Goal: Communication & Community: Answer question/provide support

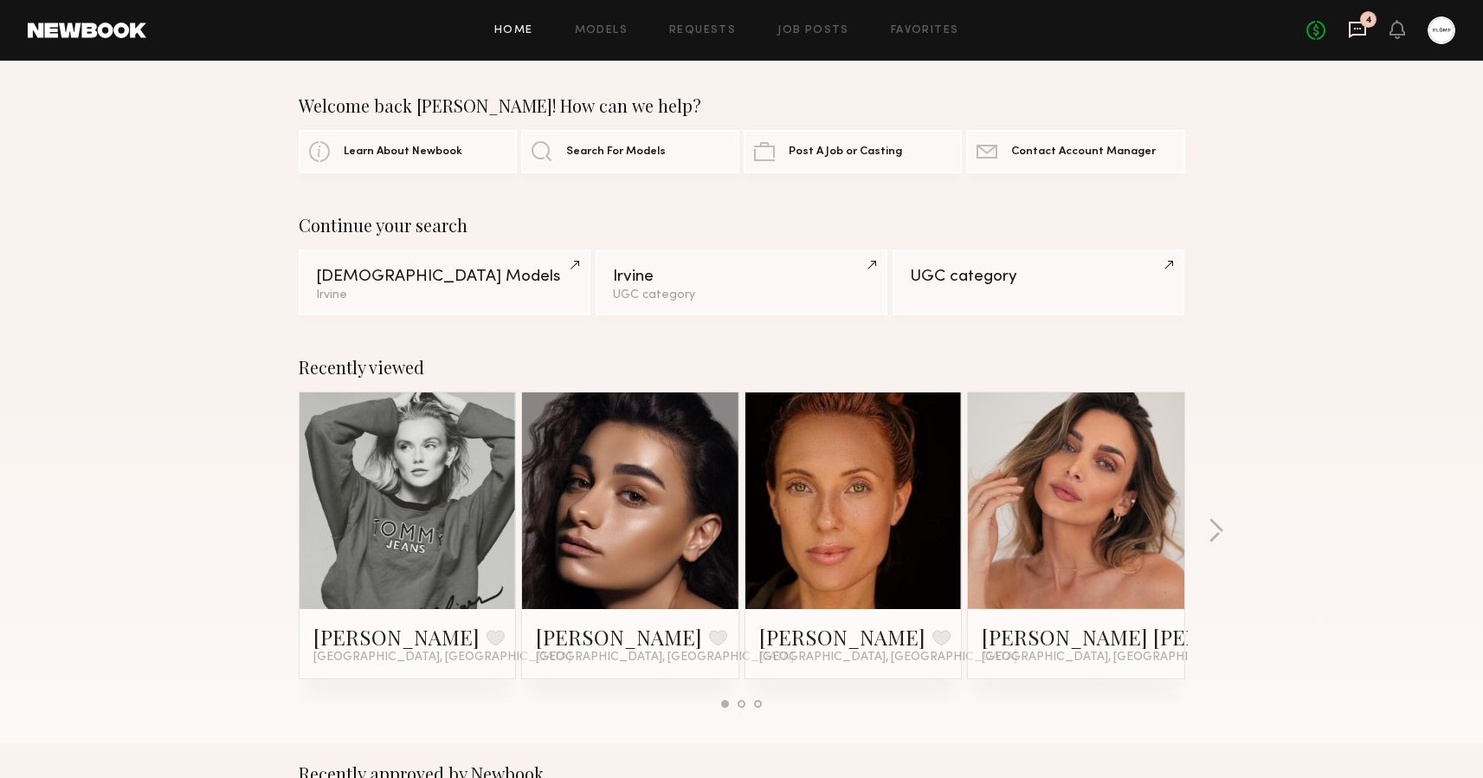
click at [1362, 30] on icon at bounding box center [1357, 29] width 19 height 19
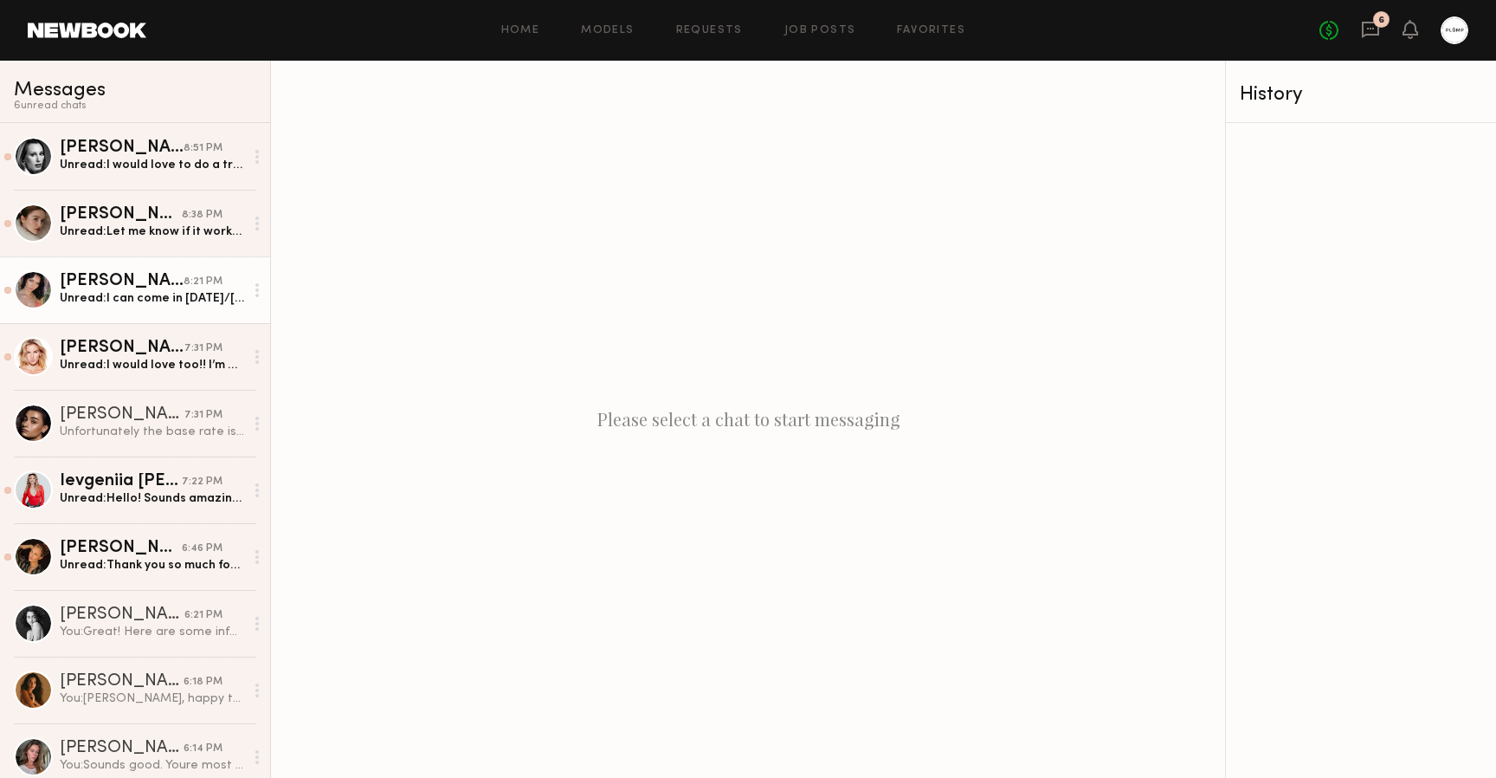
click at [152, 297] on div "Unread: I can come in Monday/Tuesday!" at bounding box center [152, 298] width 184 height 16
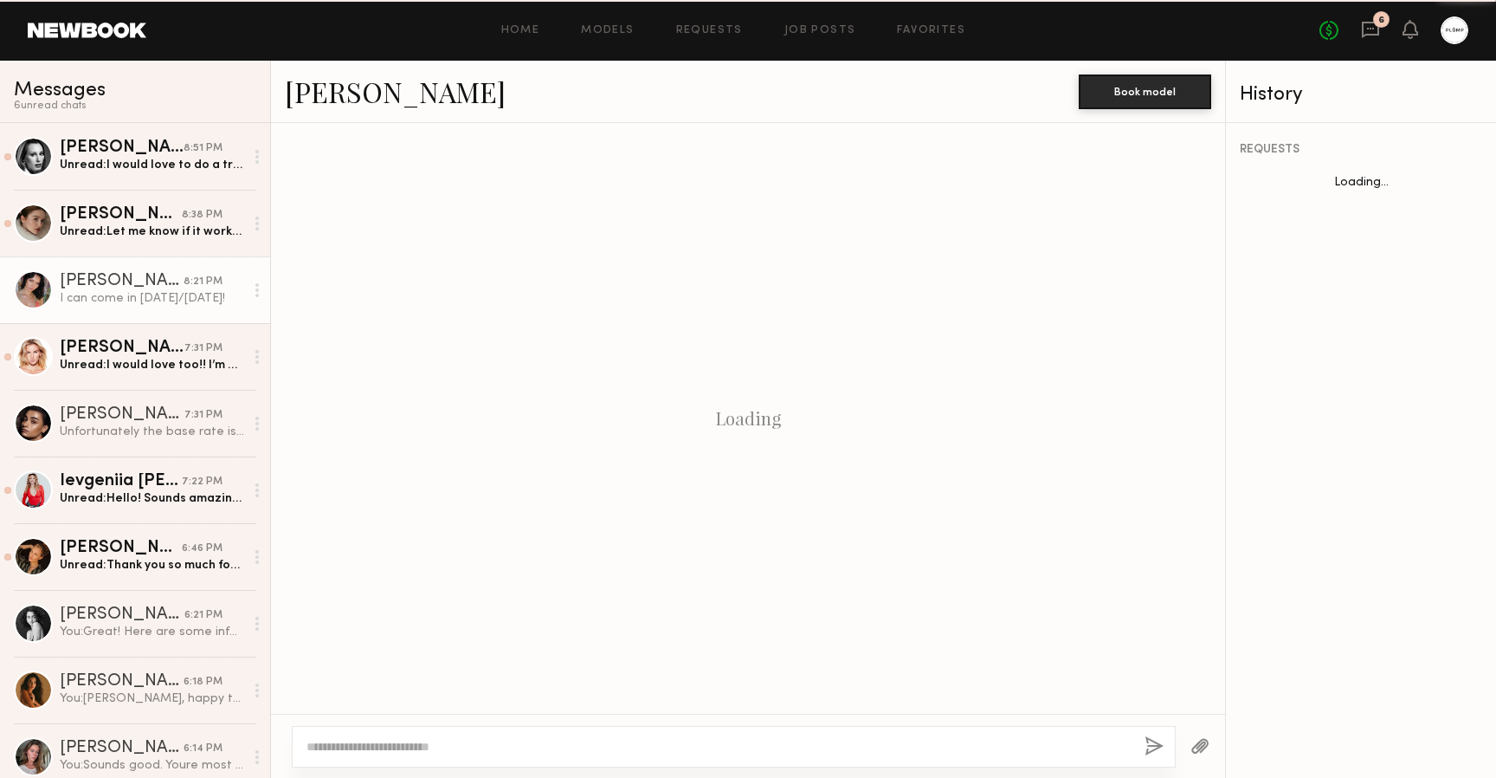
scroll to position [670, 0]
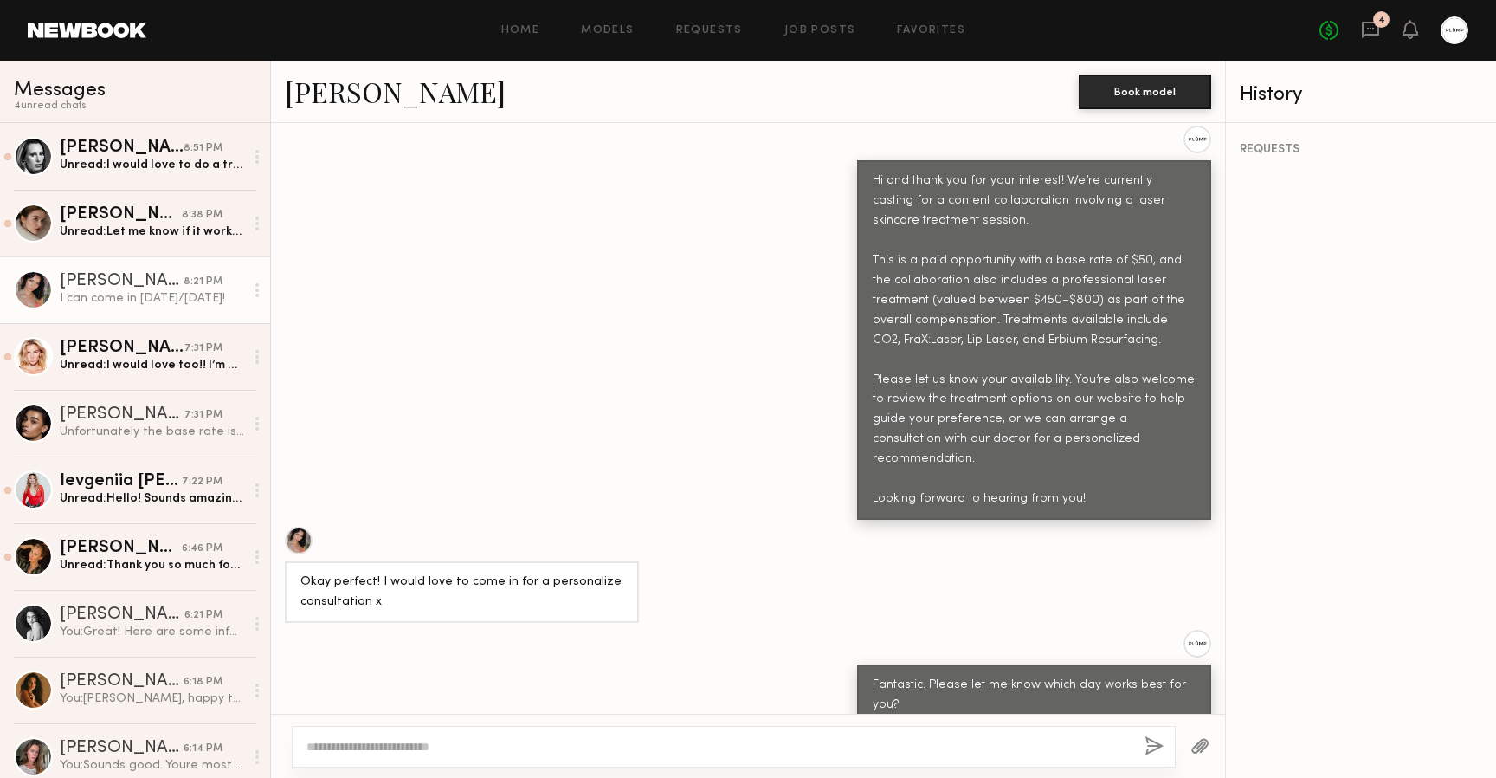
click at [244, 292] on div at bounding box center [257, 290] width 26 height 35
click at [218, 317] on div "Mark unread" at bounding box center [207, 324] width 126 height 39
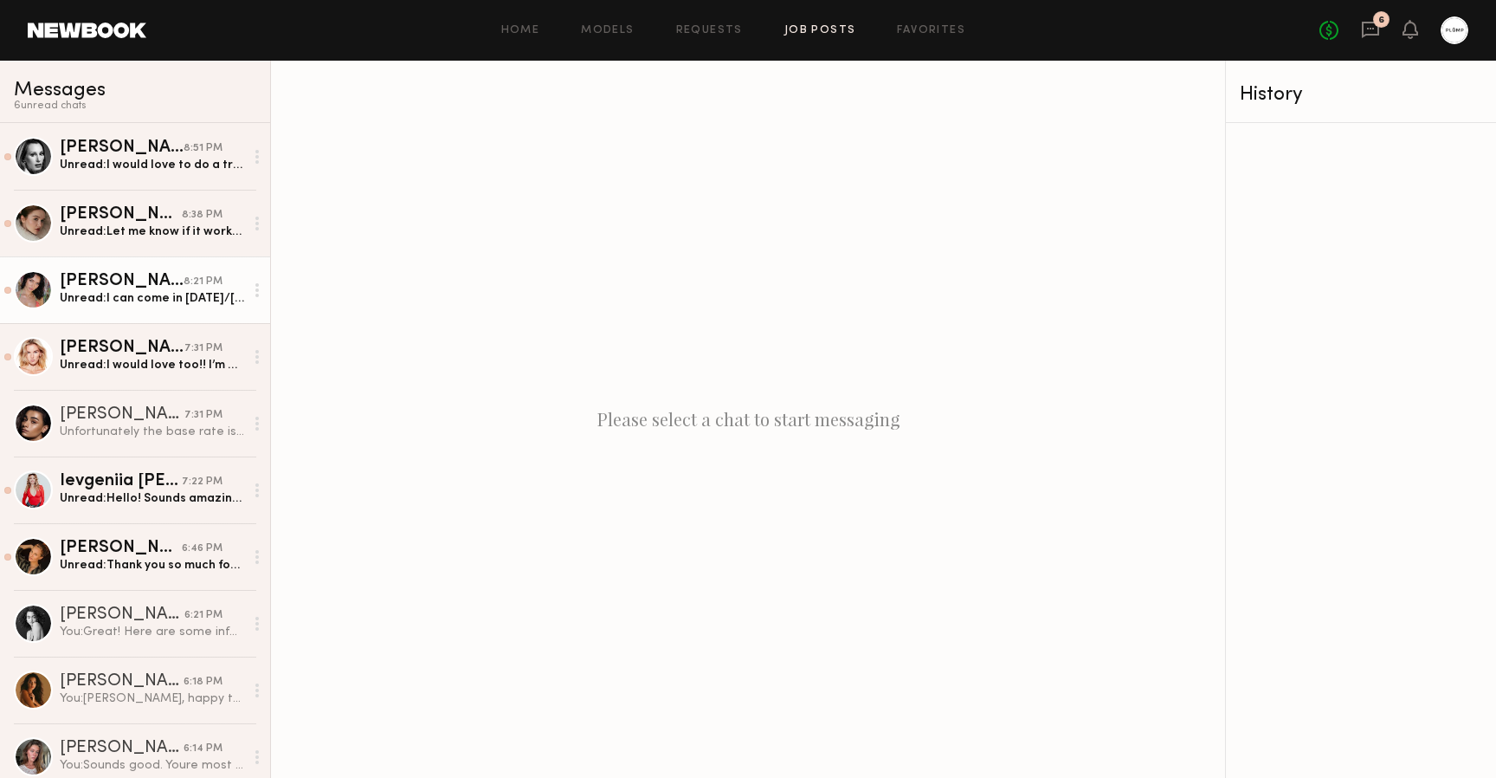
click at [829, 32] on link "Job Posts" at bounding box center [820, 30] width 72 height 11
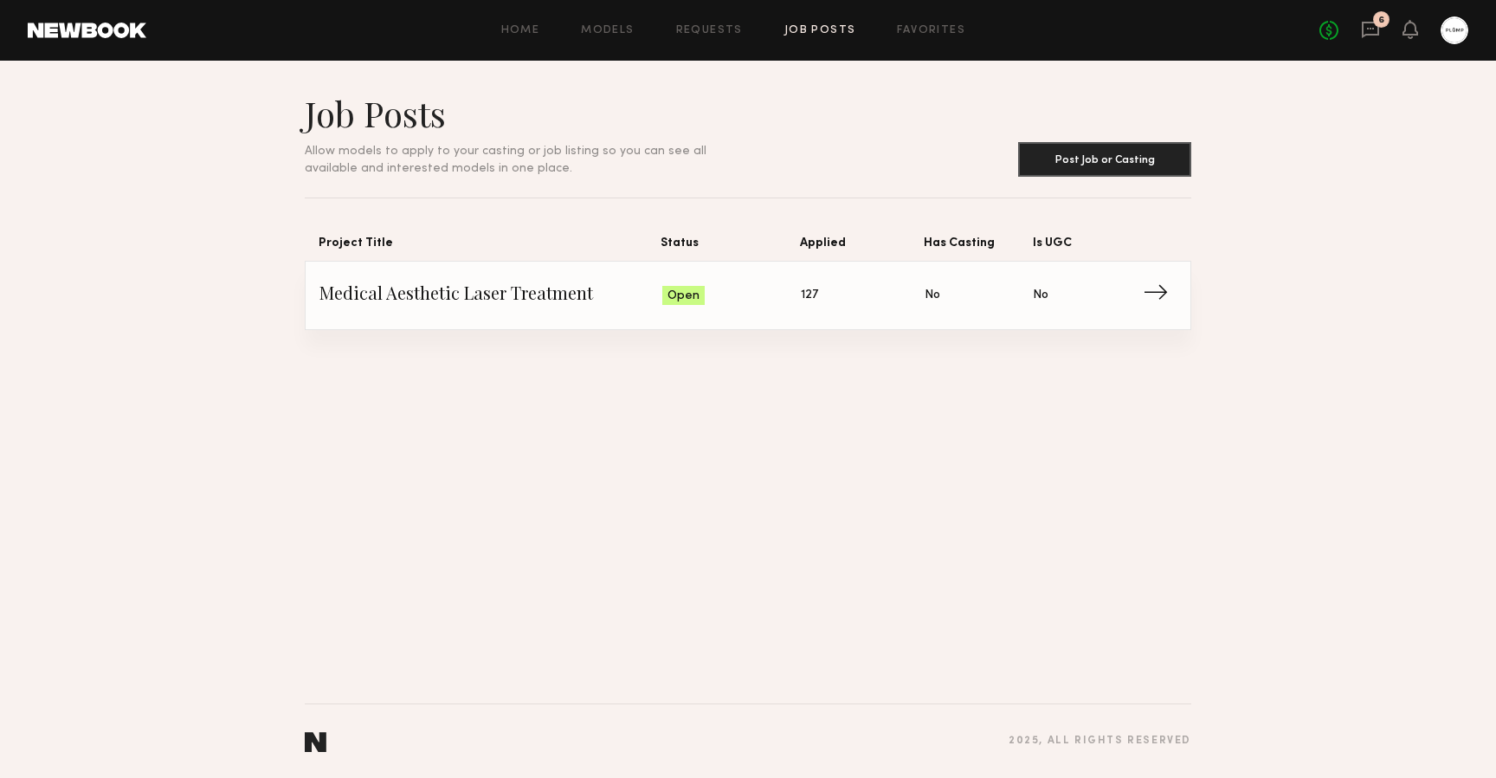
click at [1144, 294] on span "→" at bounding box center [1161, 295] width 36 height 26
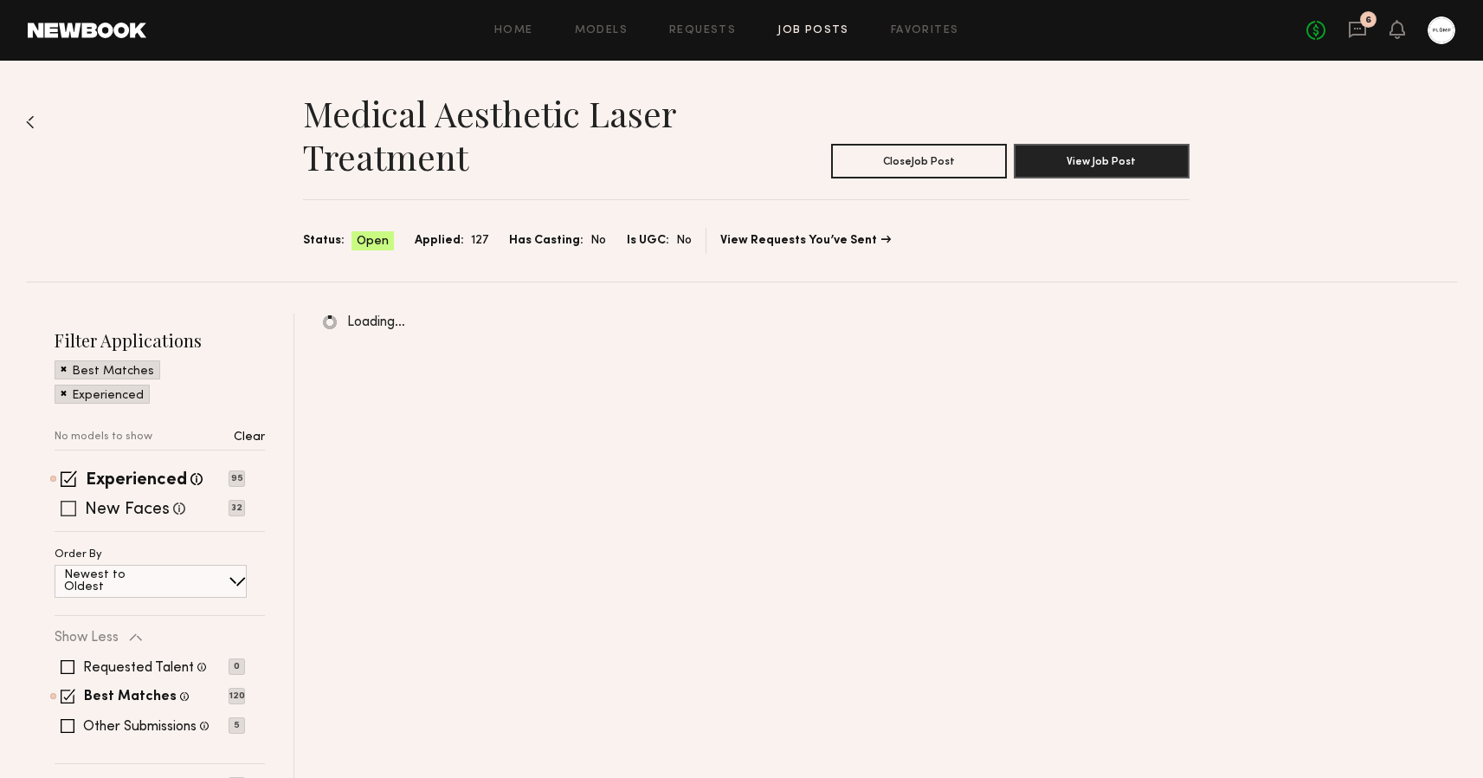
click at [68, 505] on span at bounding box center [69, 508] width 16 height 16
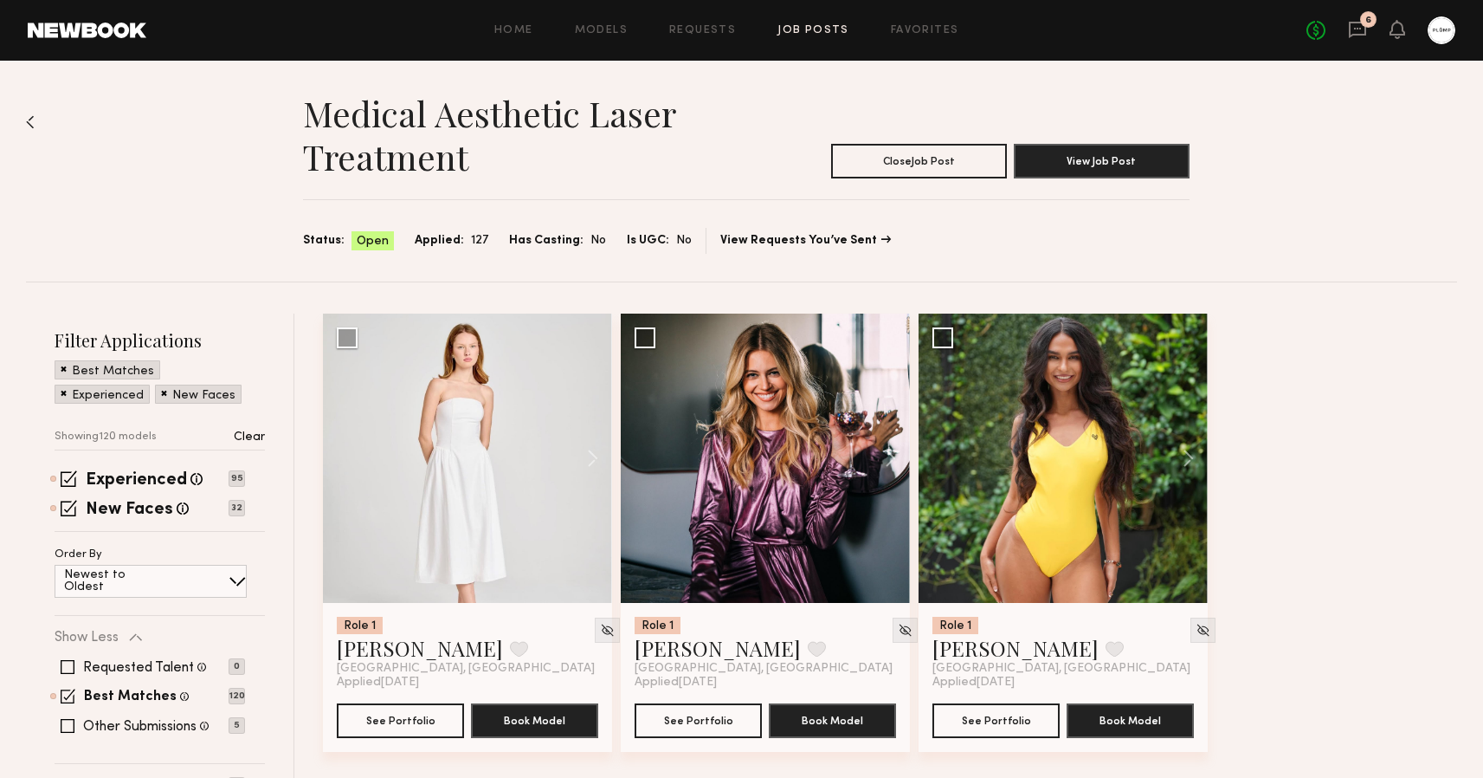
click at [64, 369] on span at bounding box center [64, 368] width 6 height 16
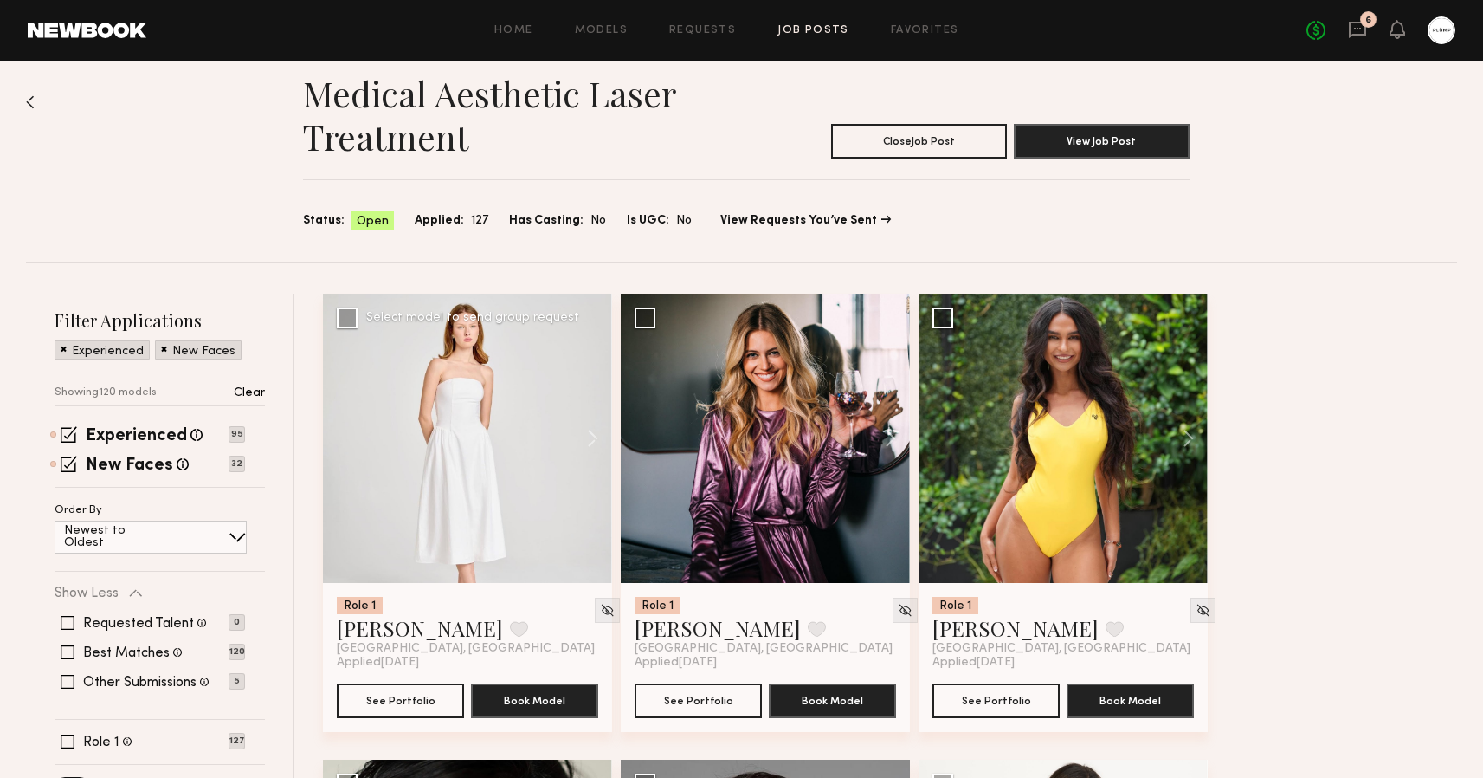
scroll to position [23, 0]
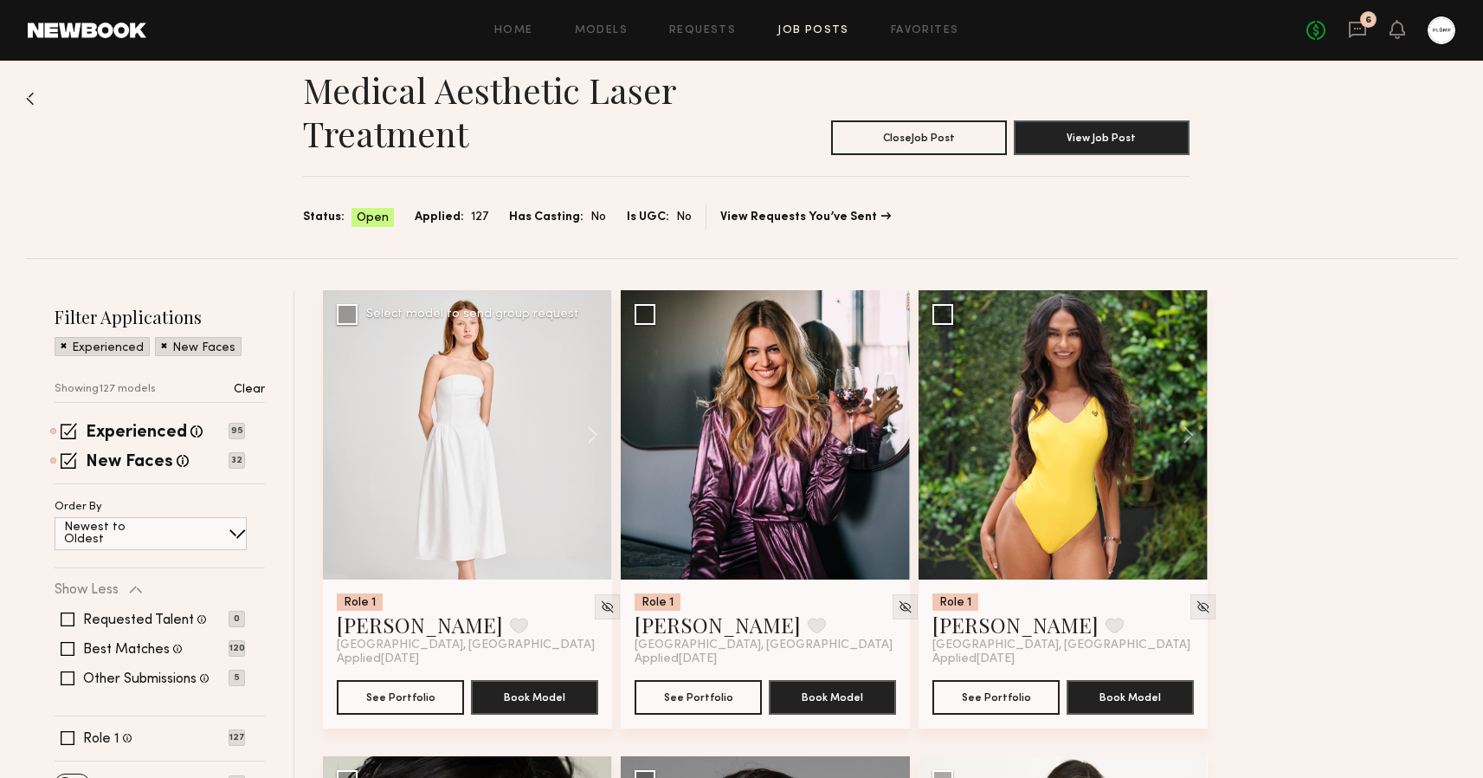
click at [434, 411] on div at bounding box center [467, 434] width 289 height 289
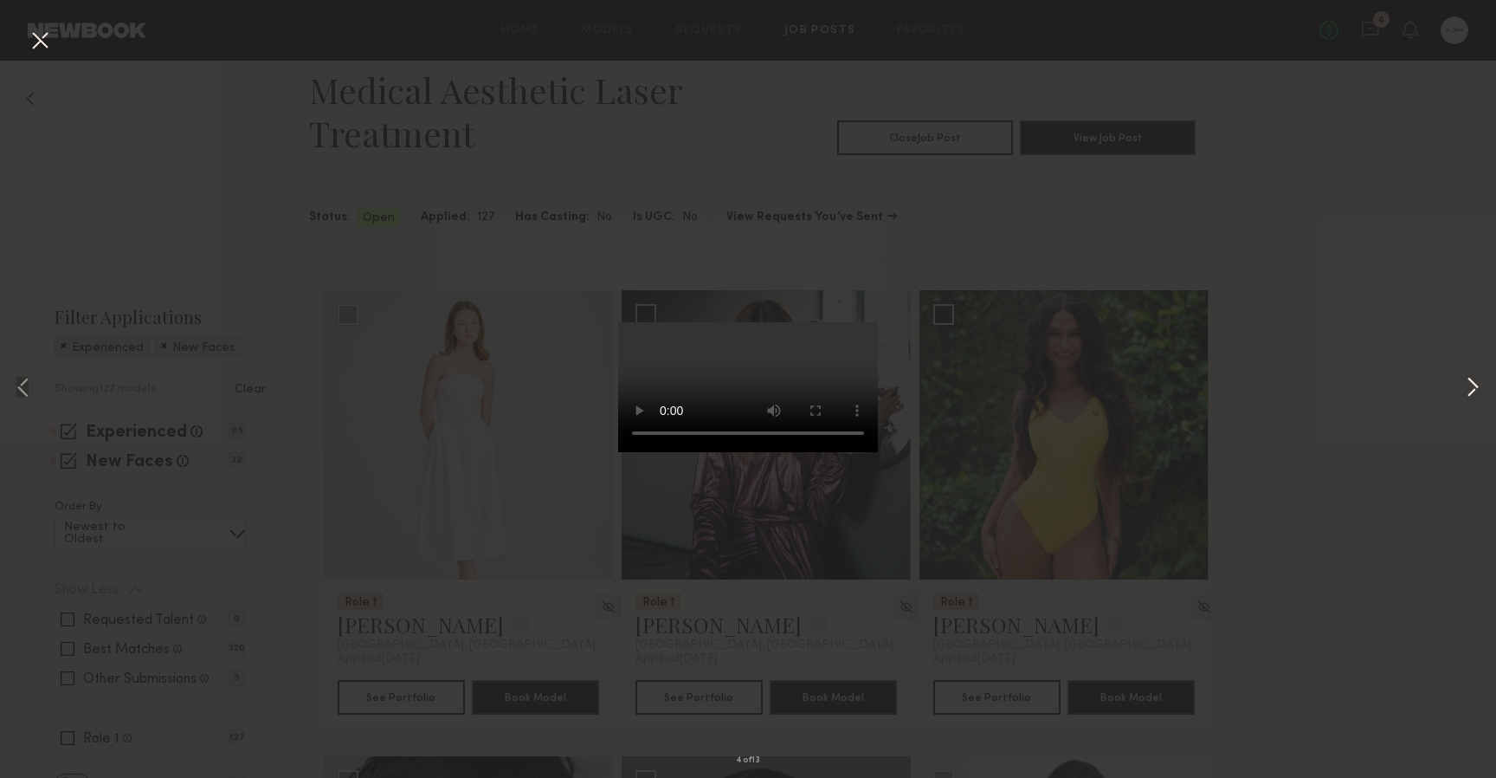
click at [1469, 385] on button at bounding box center [1472, 389] width 21 height 622
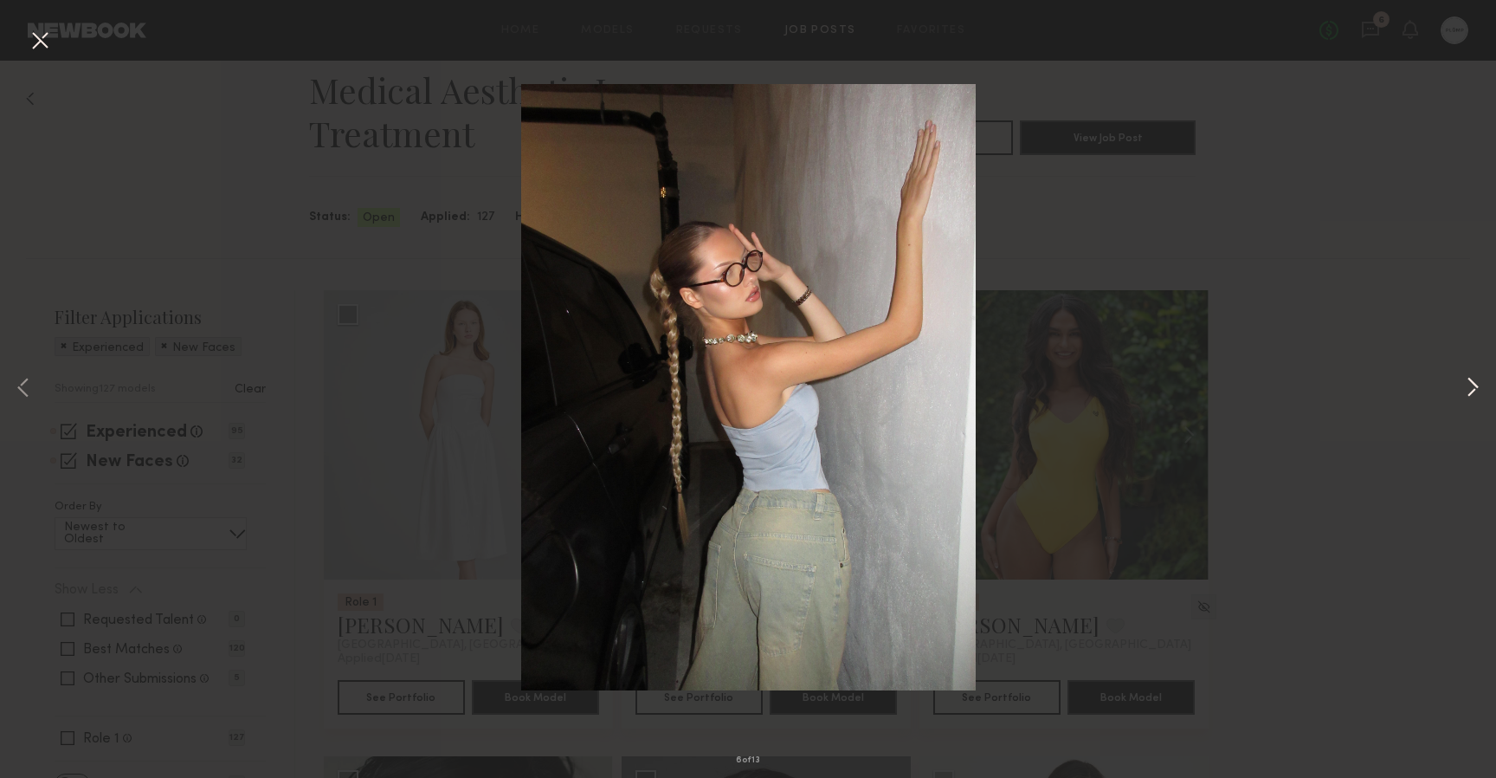
click at [1469, 385] on button at bounding box center [1472, 389] width 21 height 622
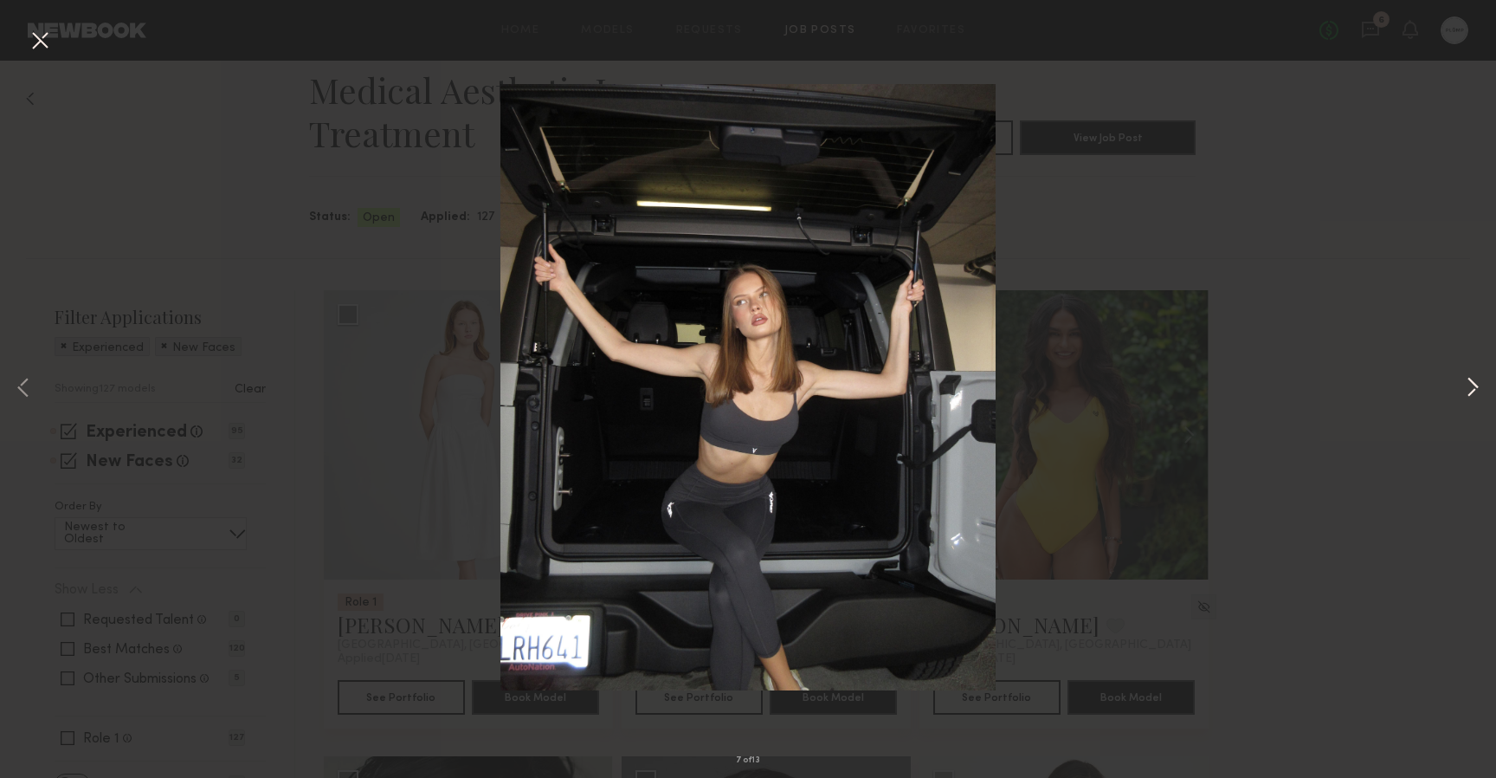
click at [1469, 385] on button at bounding box center [1472, 389] width 21 height 622
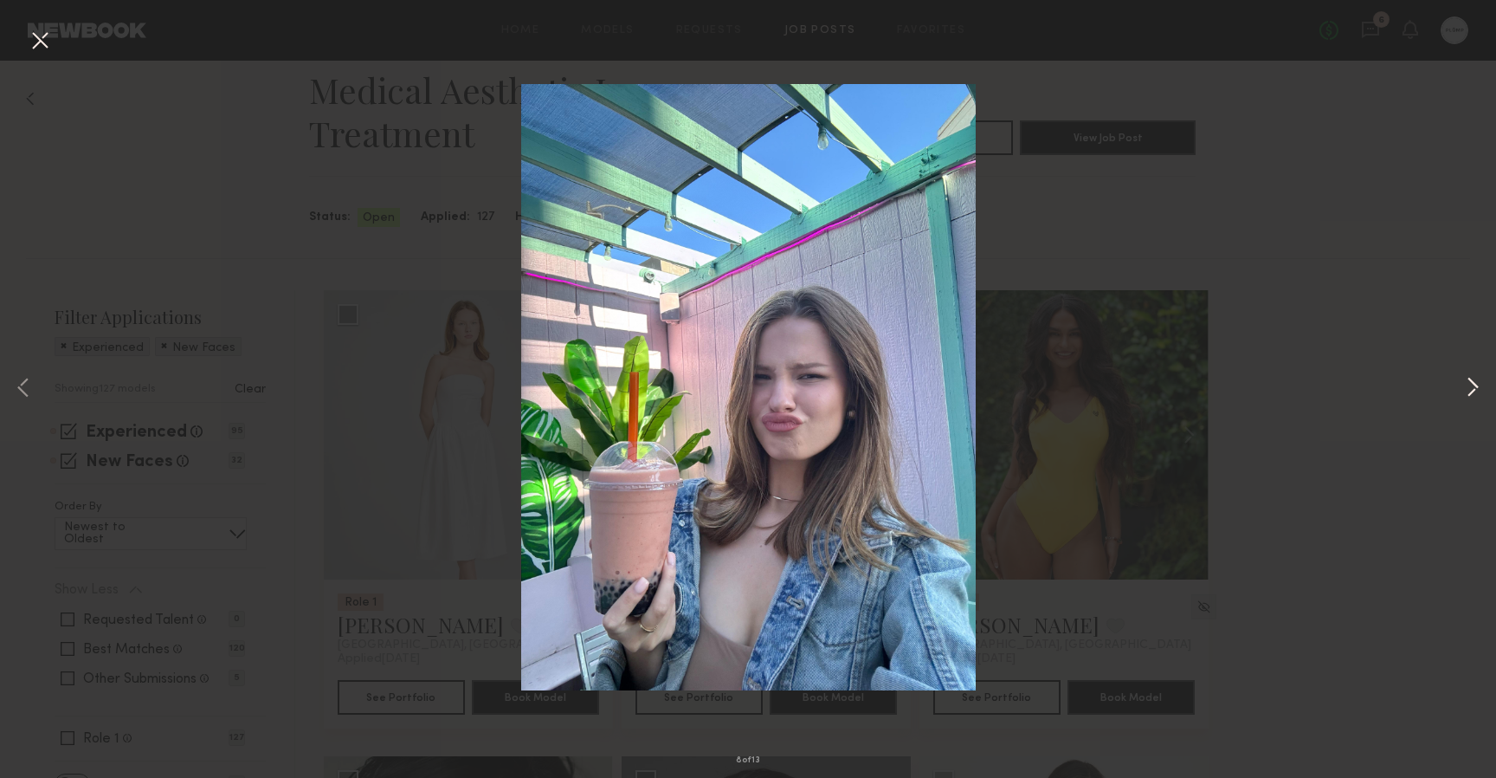
click at [1469, 385] on button at bounding box center [1472, 389] width 21 height 622
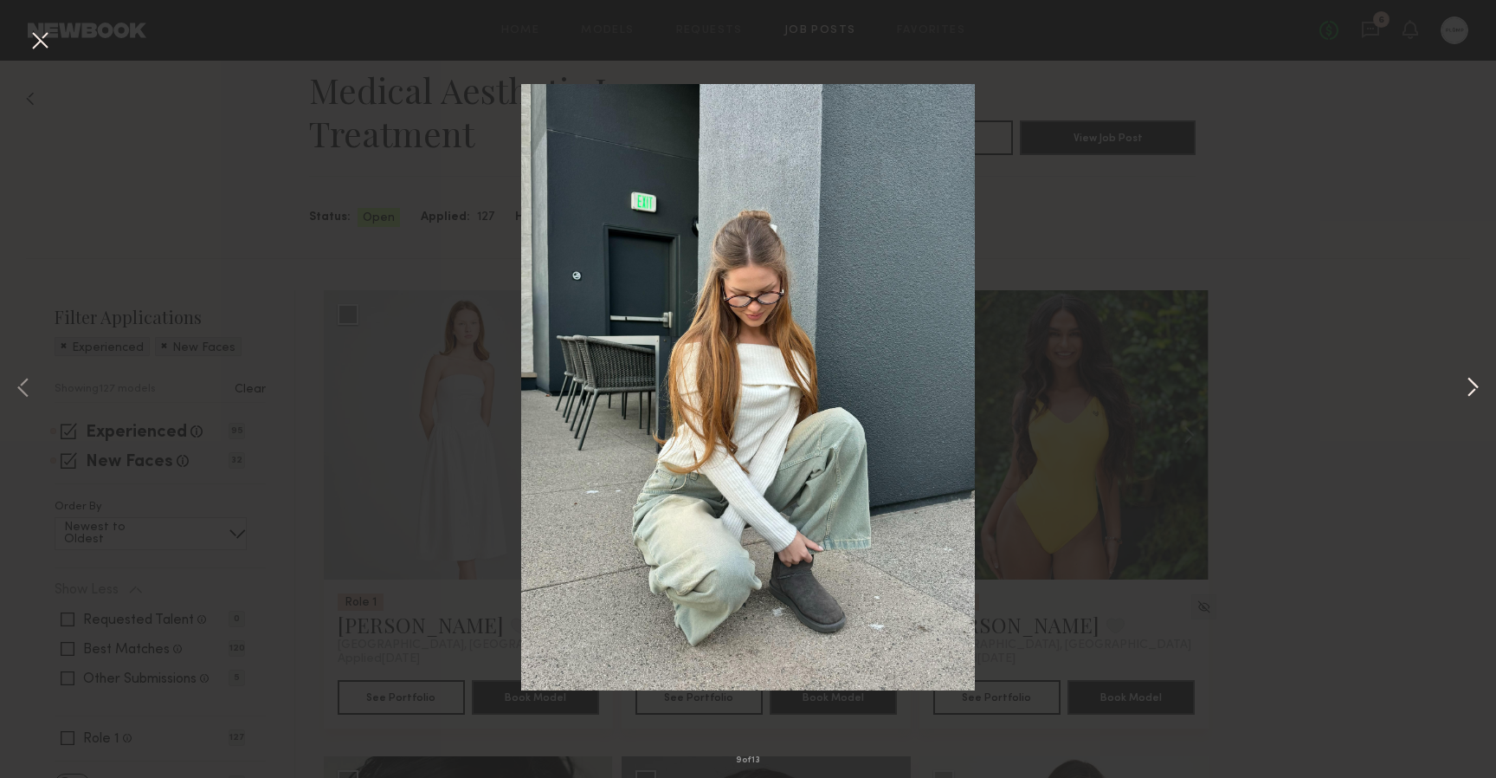
click at [1469, 385] on button at bounding box center [1472, 389] width 21 height 622
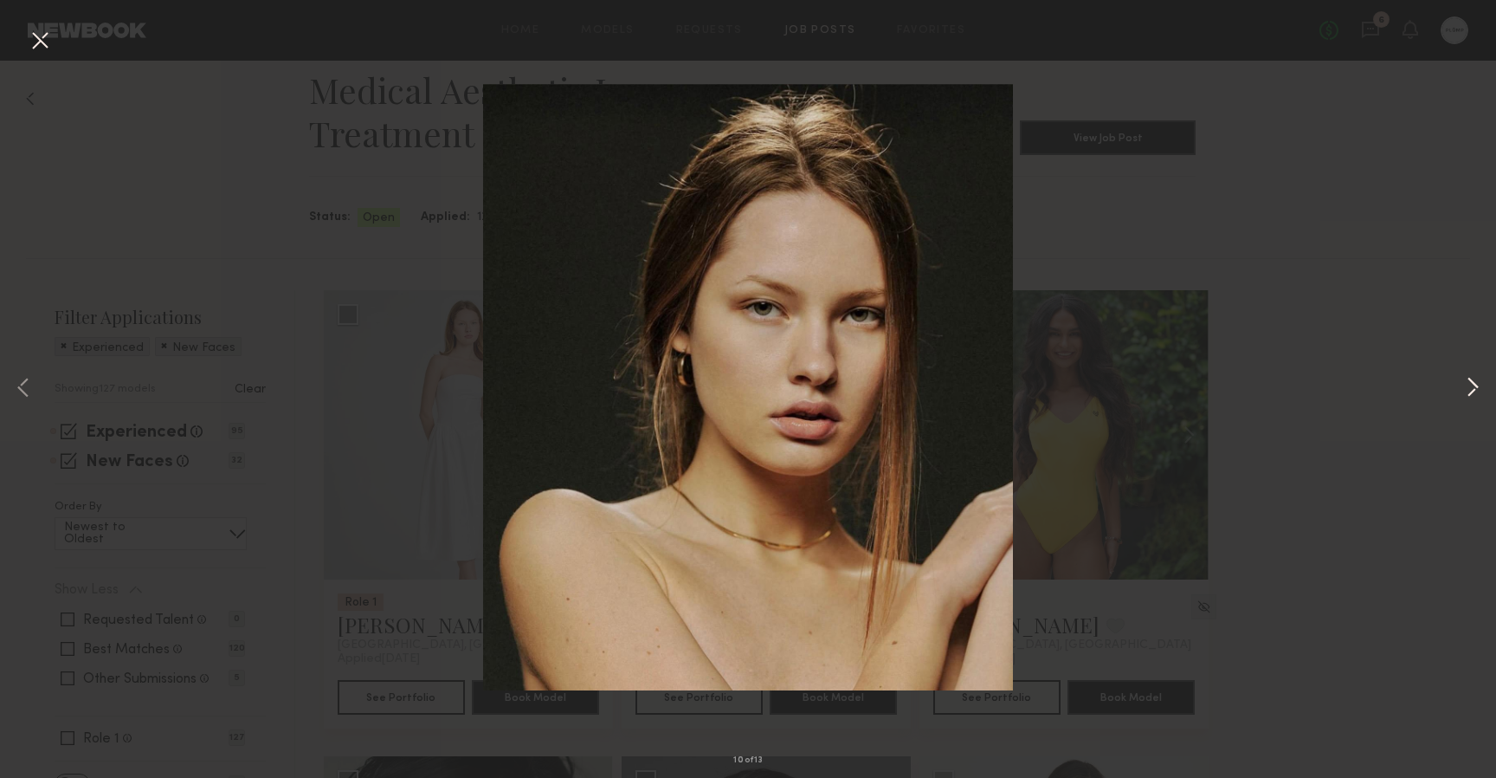
click at [1469, 385] on button at bounding box center [1472, 389] width 21 height 622
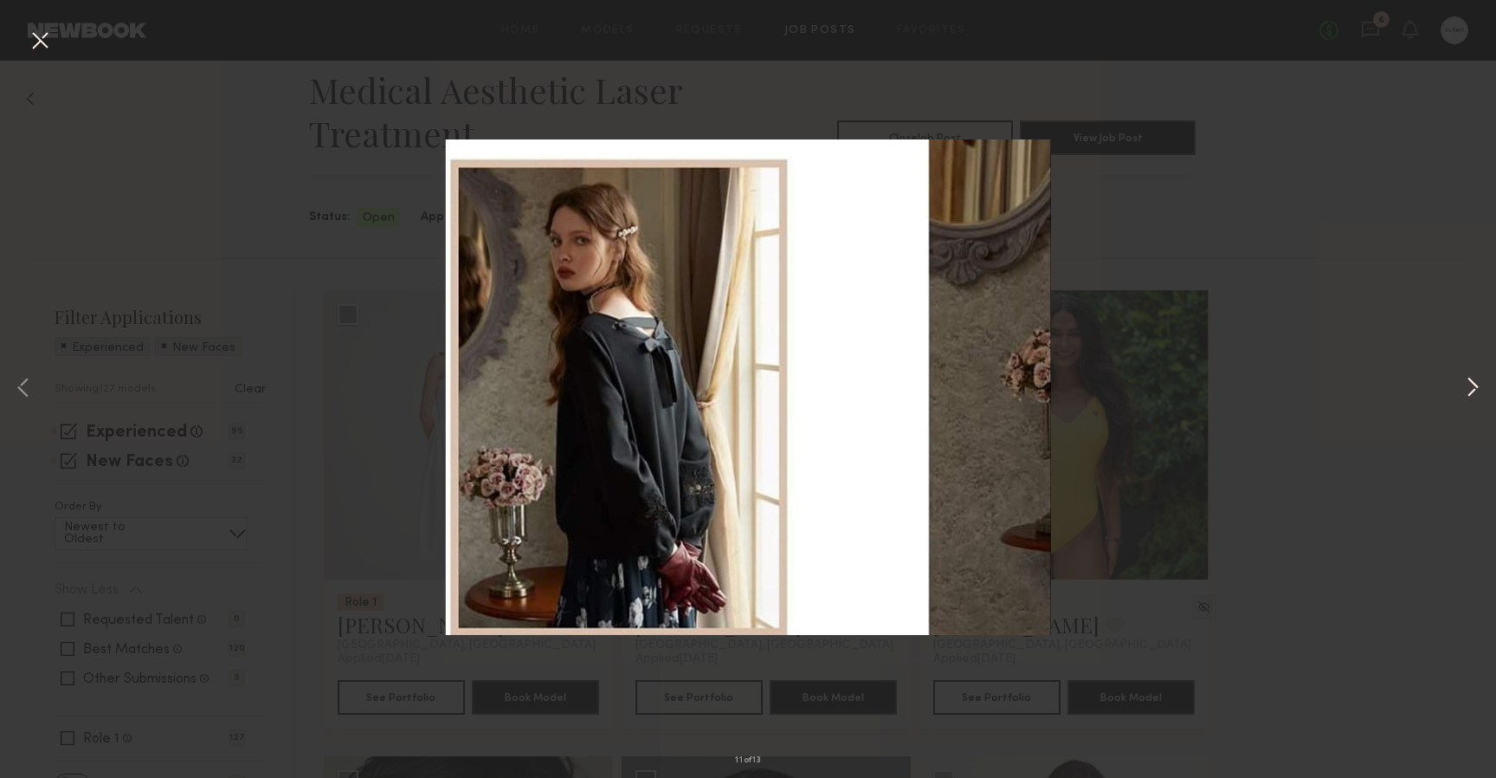
click at [1469, 385] on button at bounding box center [1472, 389] width 21 height 622
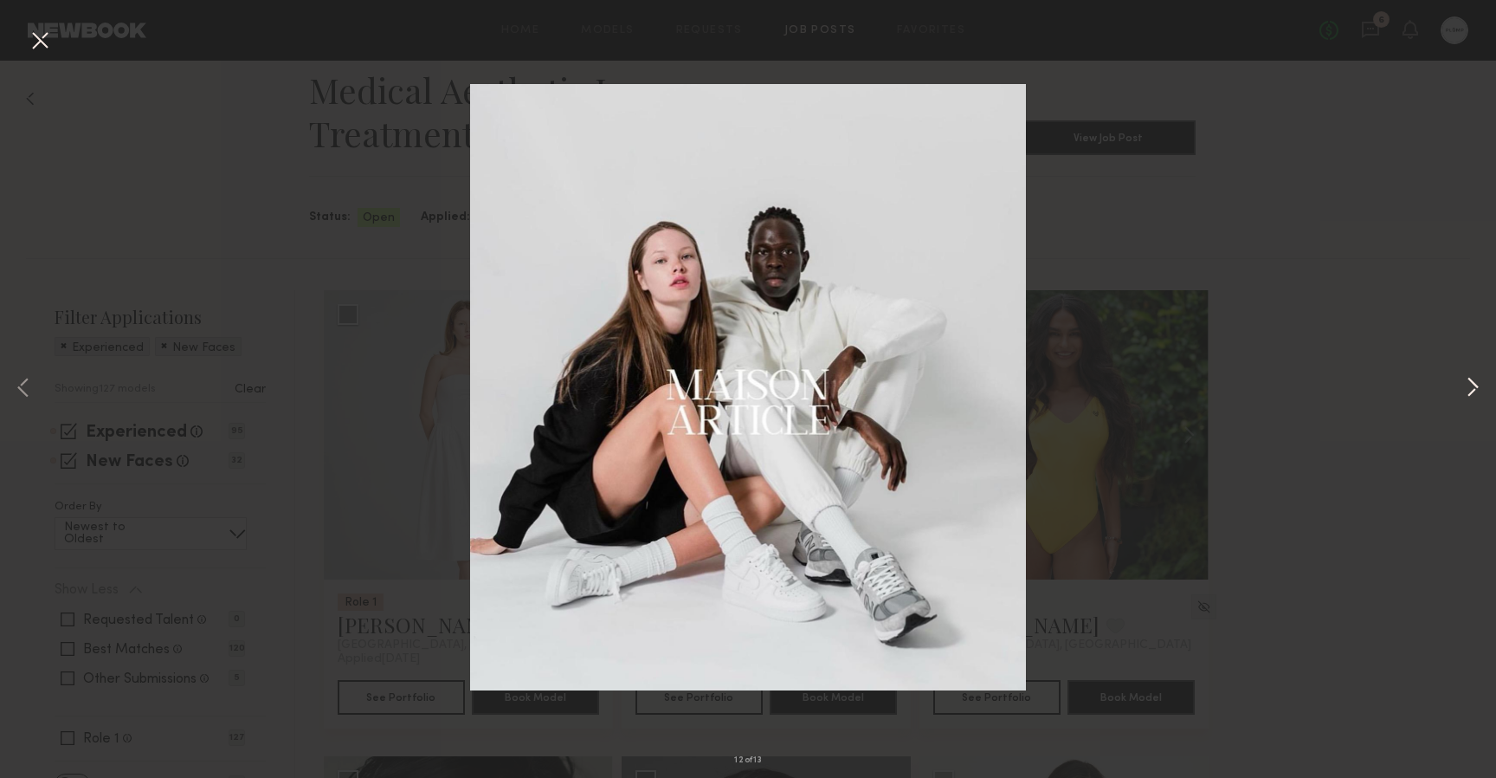
click at [1469, 385] on button at bounding box center [1472, 389] width 21 height 622
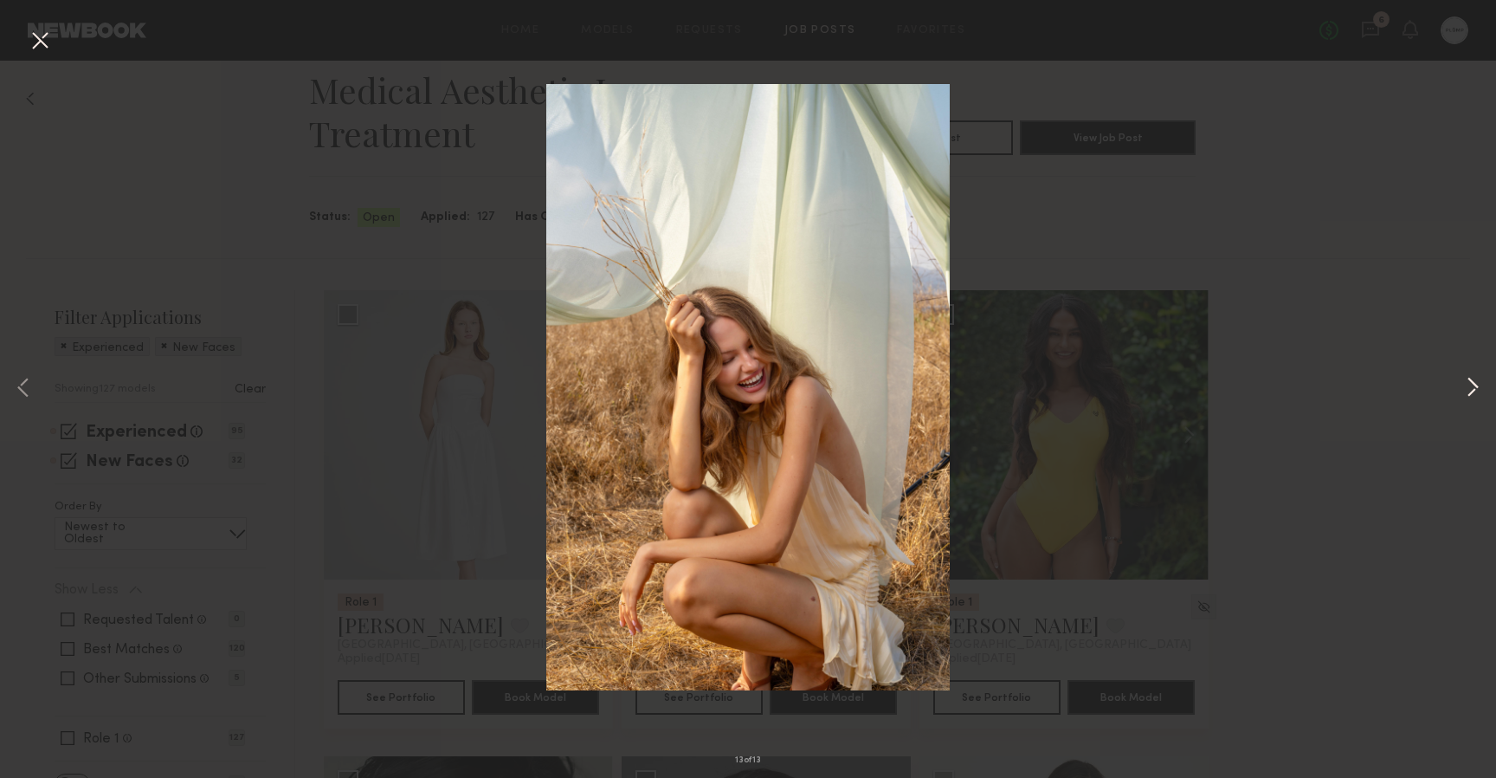
click at [1469, 385] on button at bounding box center [1472, 389] width 21 height 622
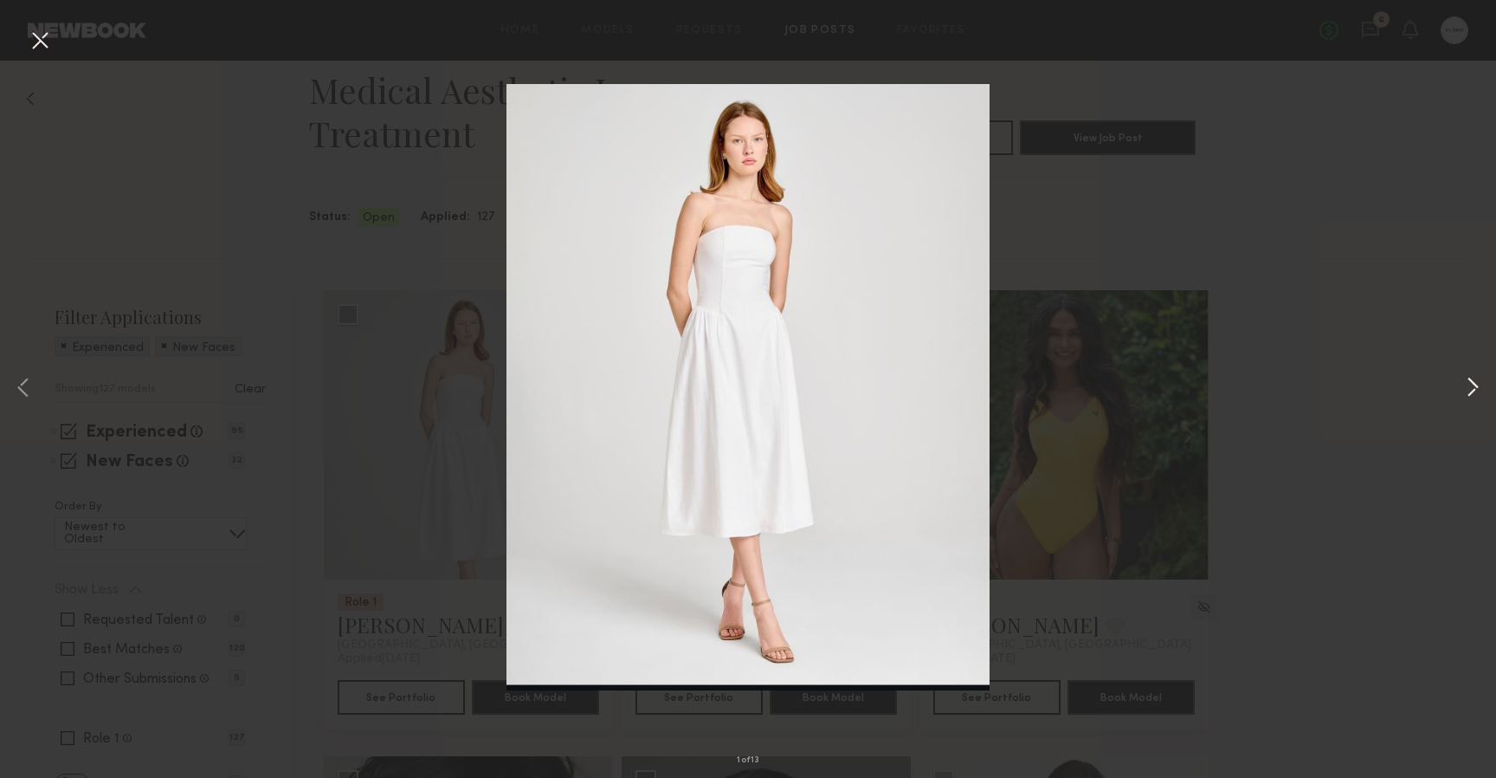
click at [1469, 385] on button at bounding box center [1472, 389] width 21 height 622
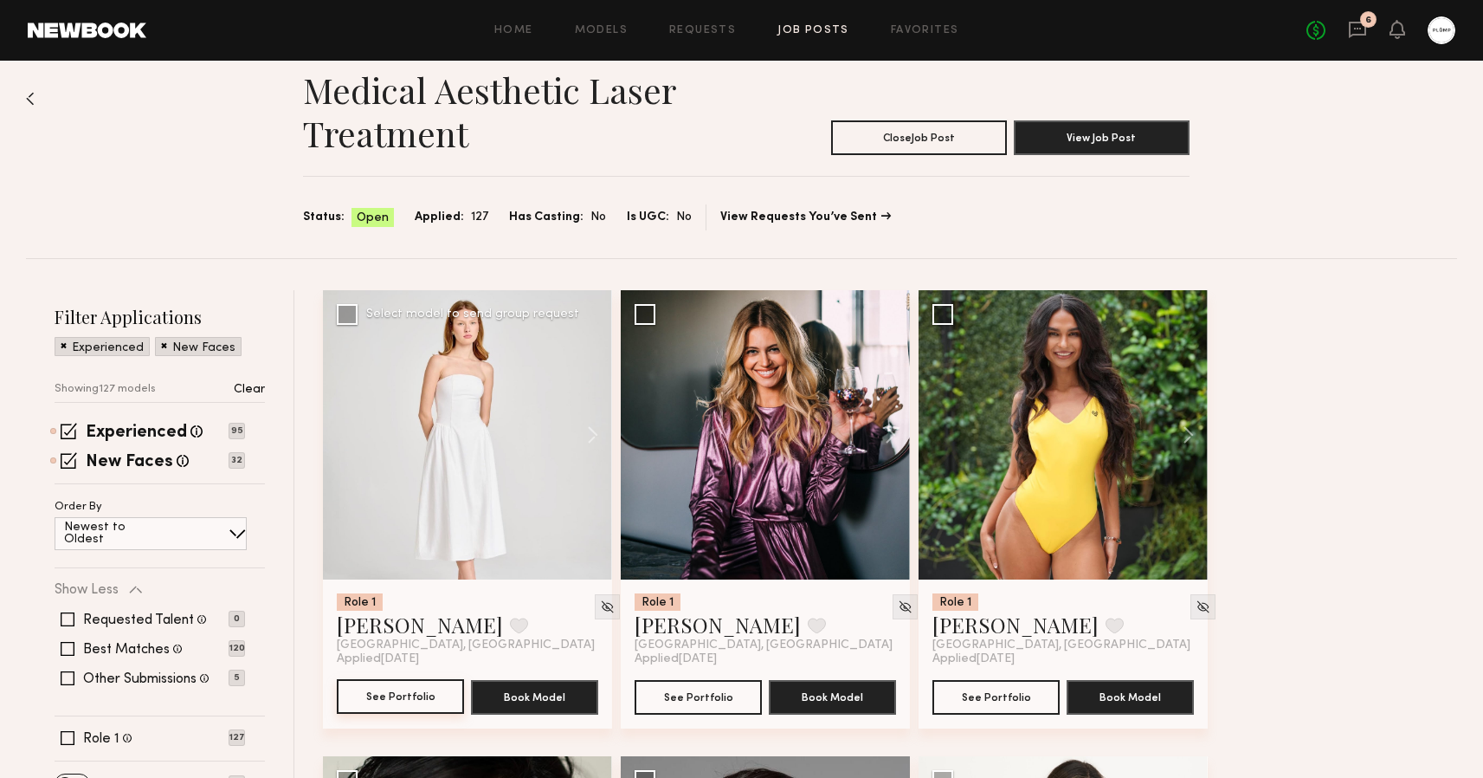
click at [401, 688] on button "See Portfolio" at bounding box center [400, 696] width 127 height 35
click at [698, 699] on button "See Portfolio" at bounding box center [698, 696] width 127 height 35
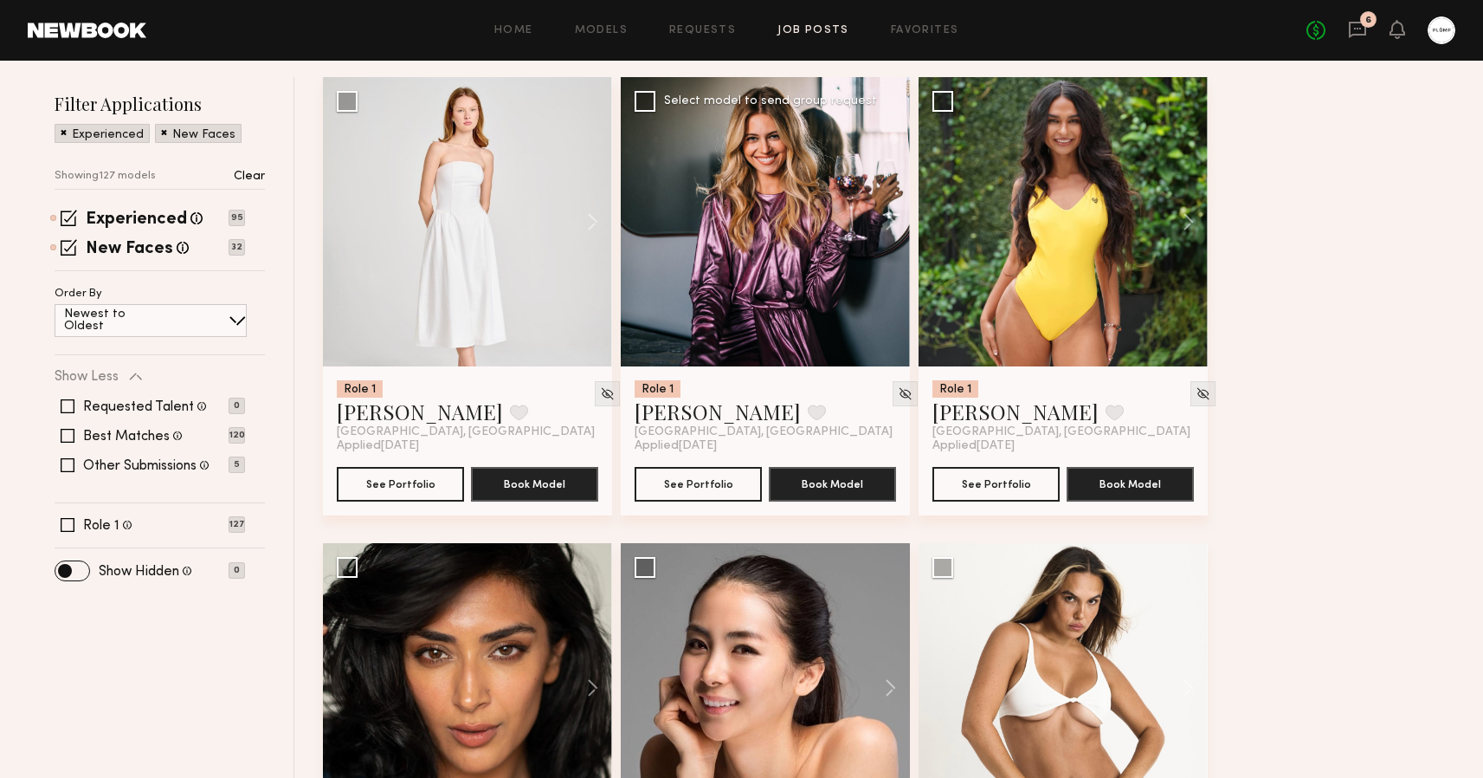
scroll to position [316, 0]
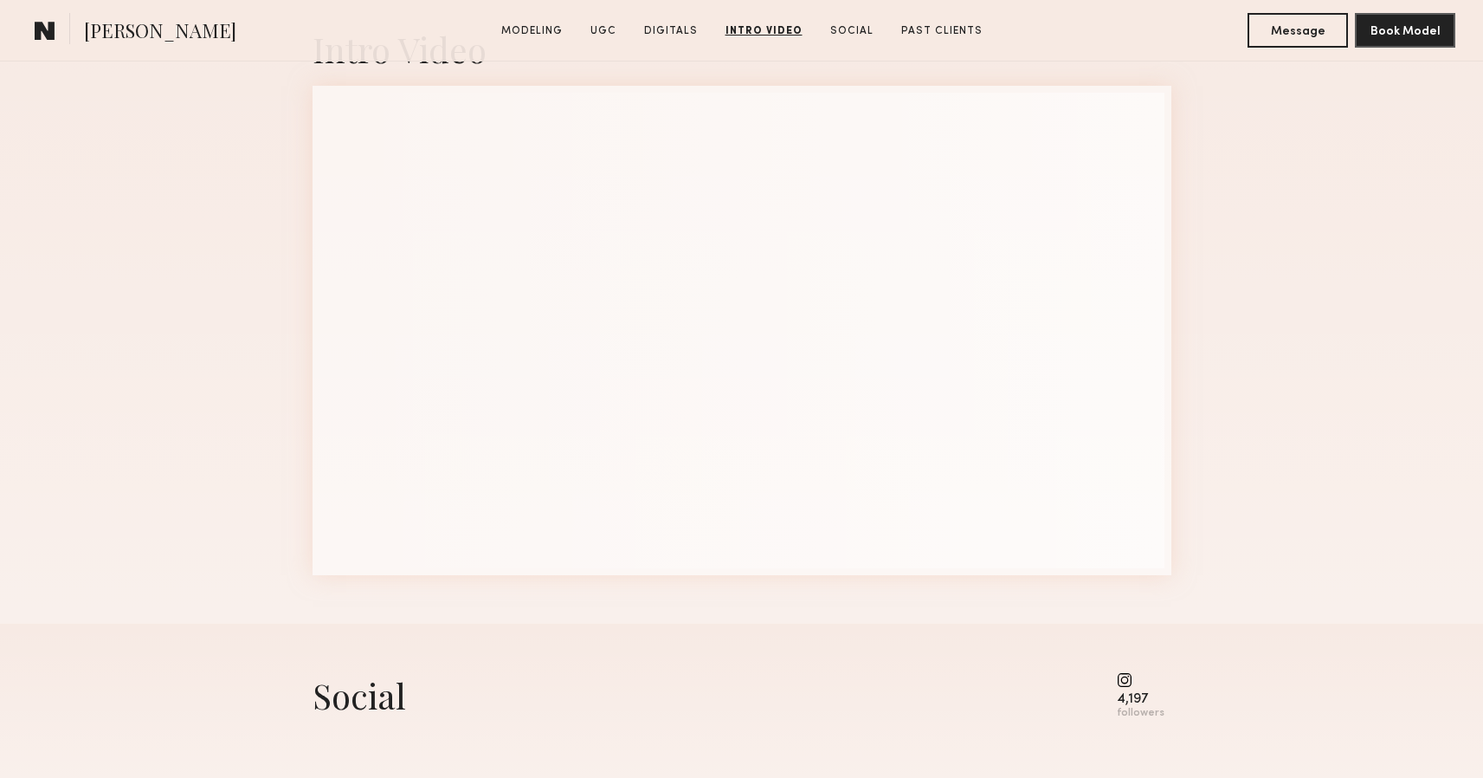
scroll to position [4682, 0]
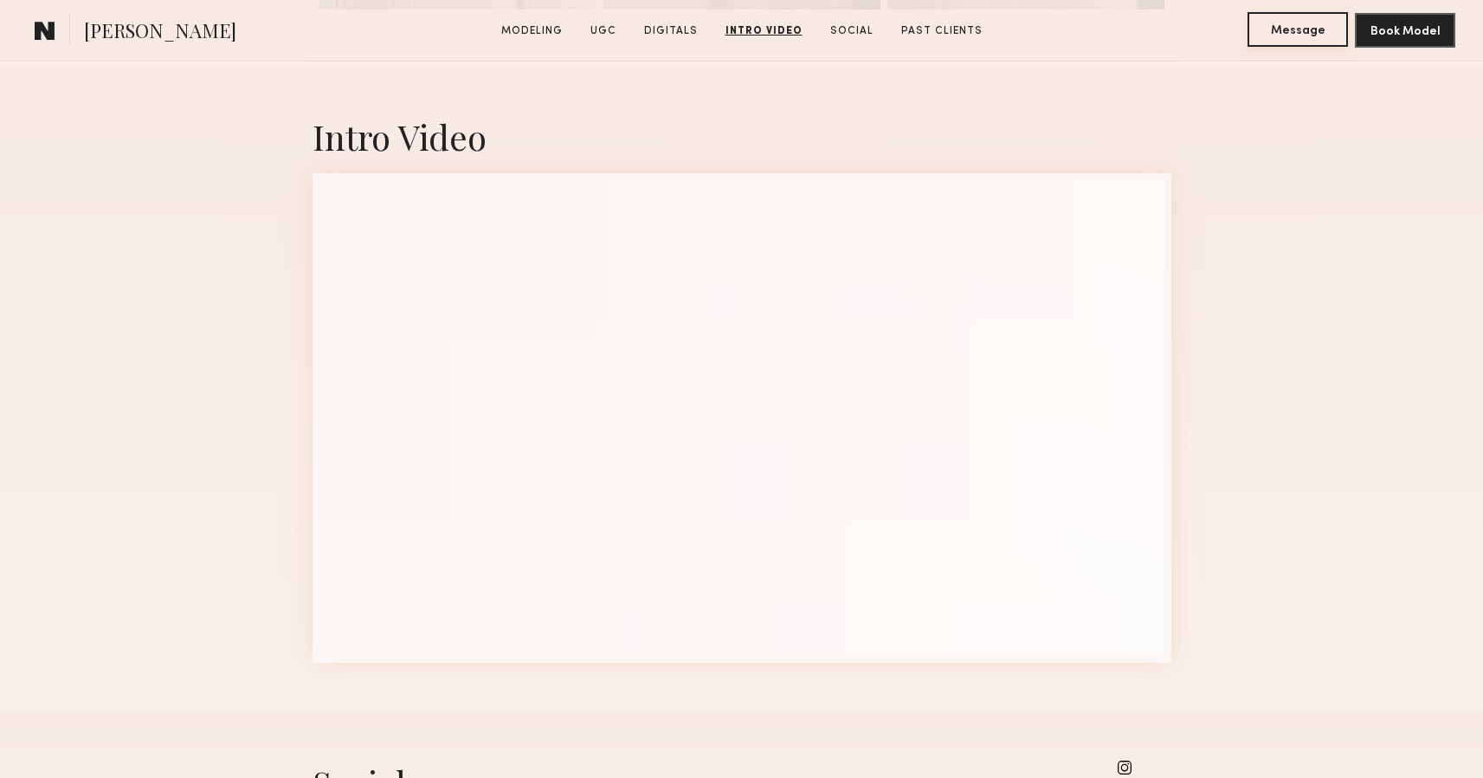
click at [1296, 29] on button "Message" at bounding box center [1298, 29] width 100 height 35
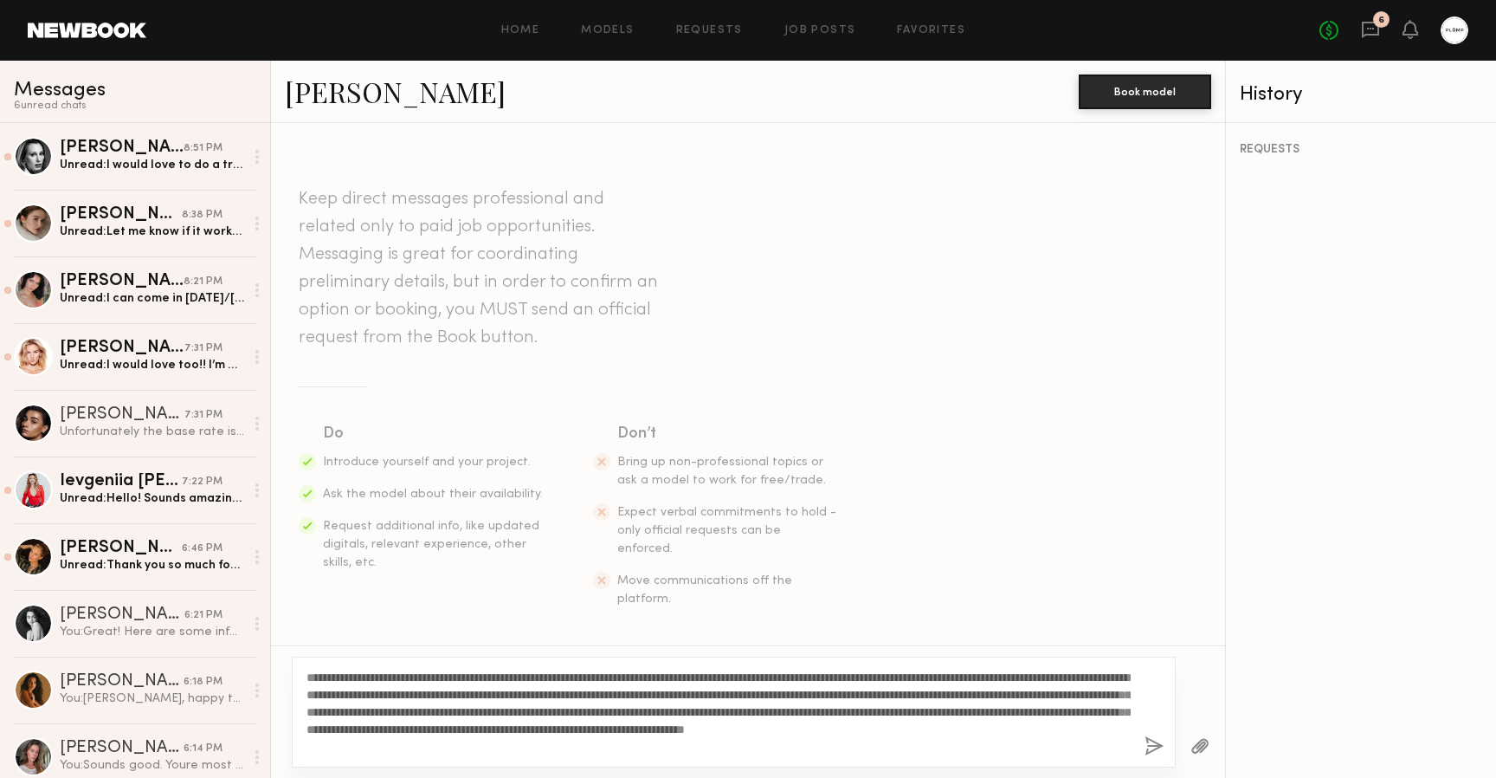
type textarea "**********"
click at [1149, 742] on button "button" at bounding box center [1154, 747] width 19 height 22
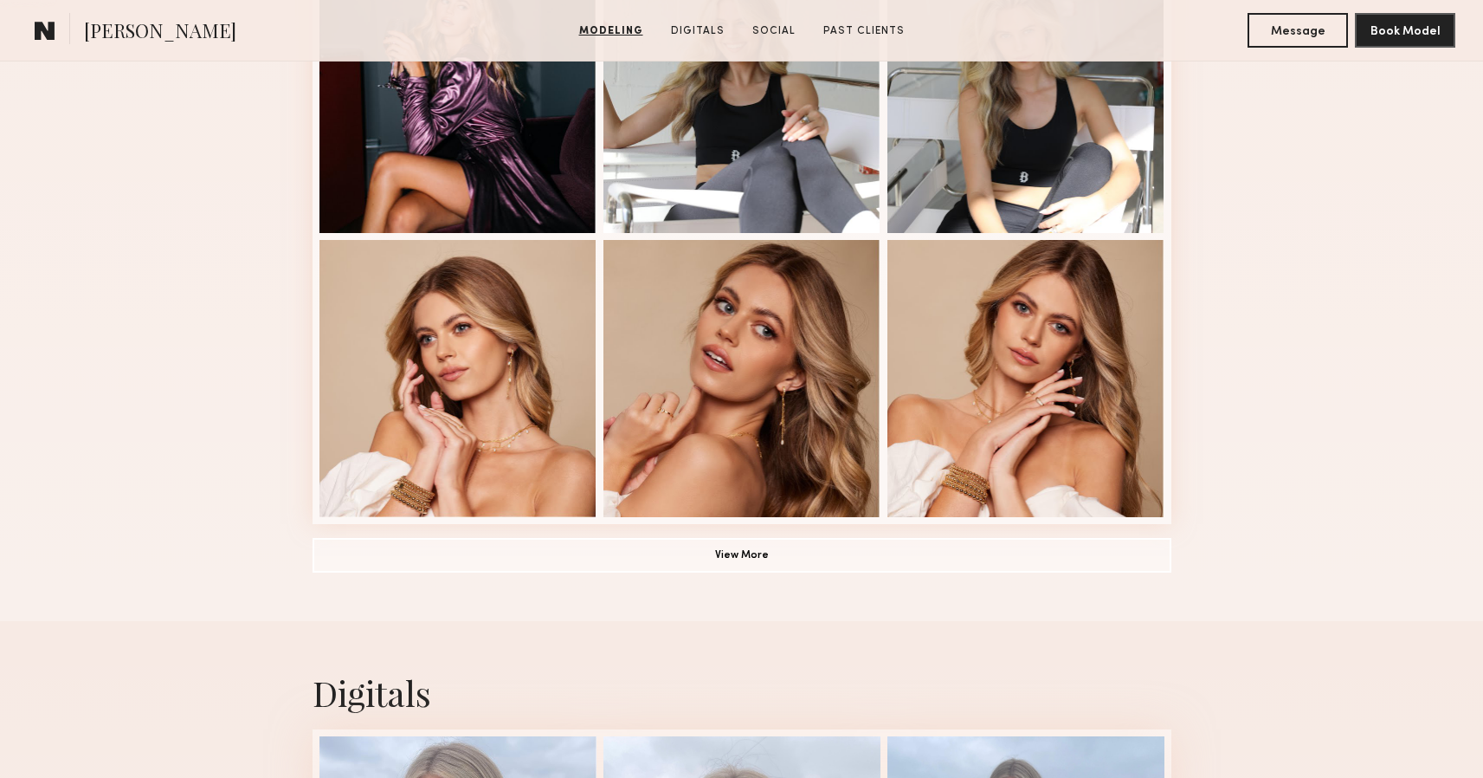
scroll to position [1117, 0]
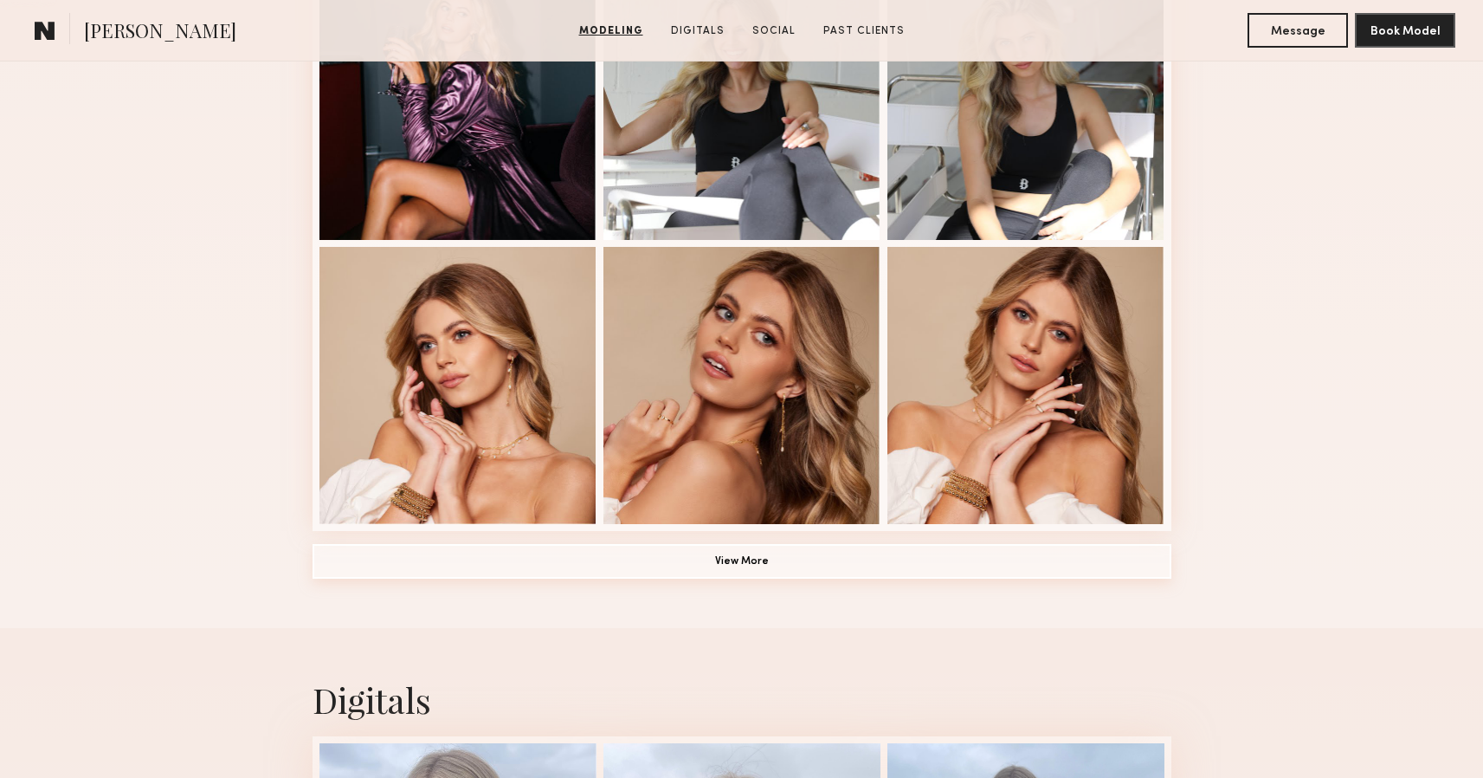
click at [720, 571] on button "View More" at bounding box center [742, 561] width 859 height 35
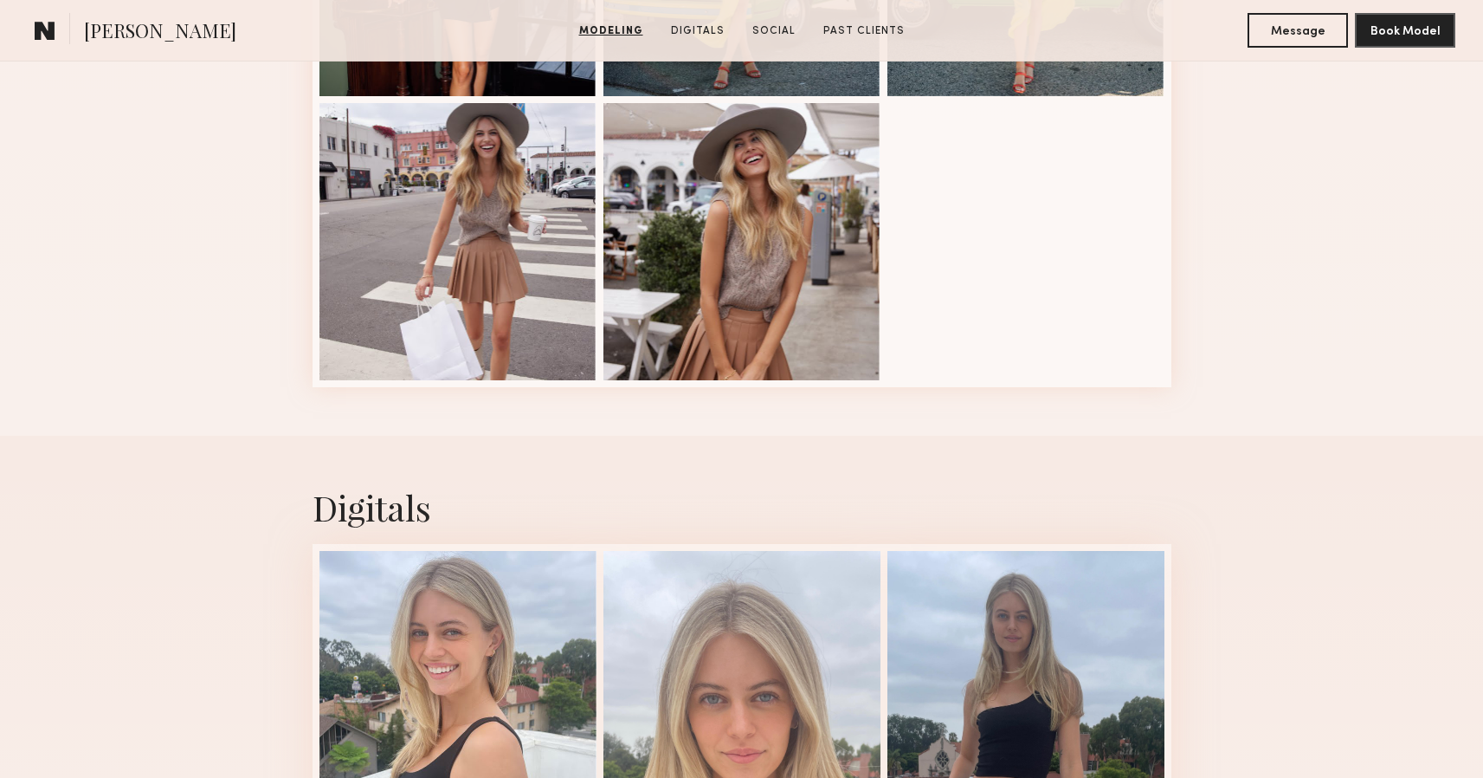
scroll to position [2274, 0]
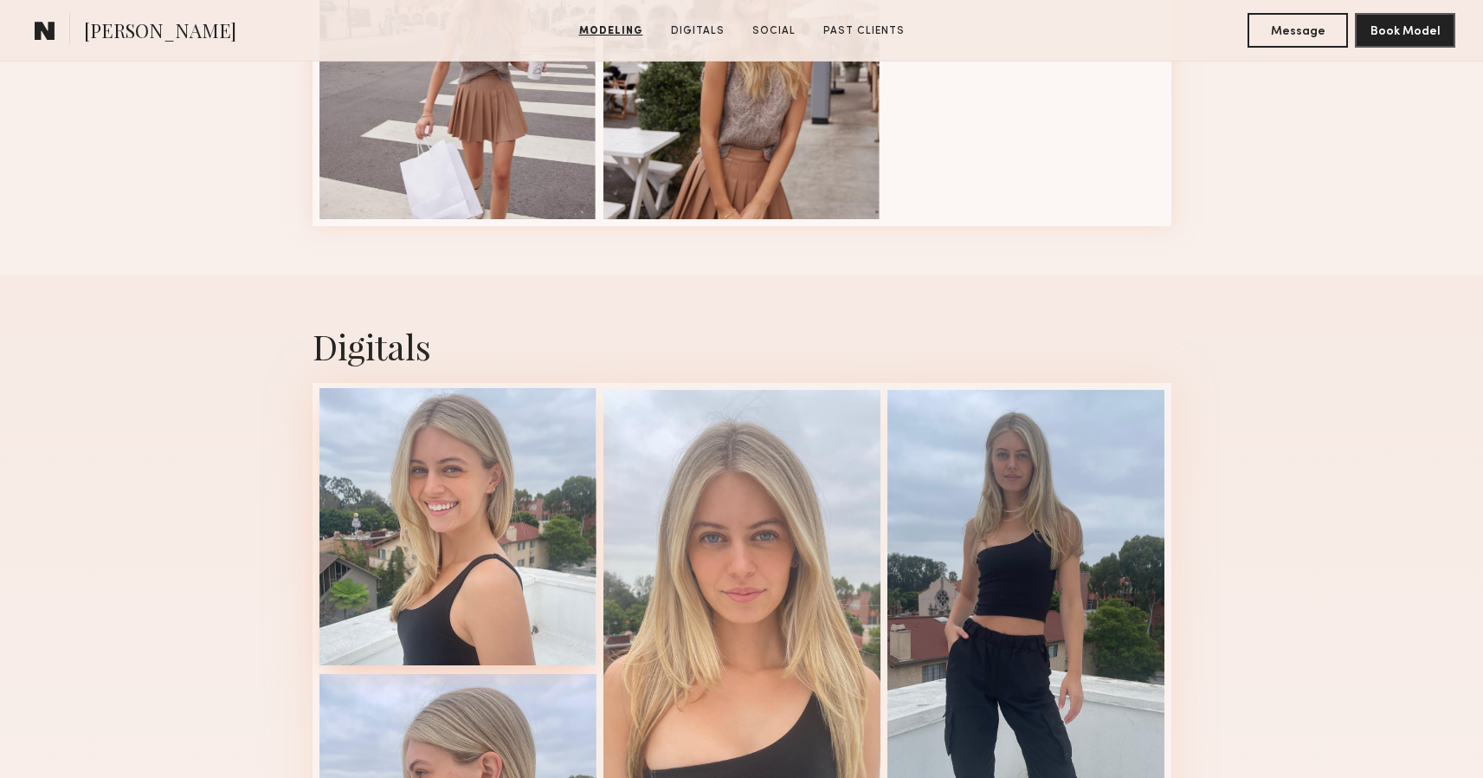
click at [480, 497] on div at bounding box center [458, 526] width 277 height 277
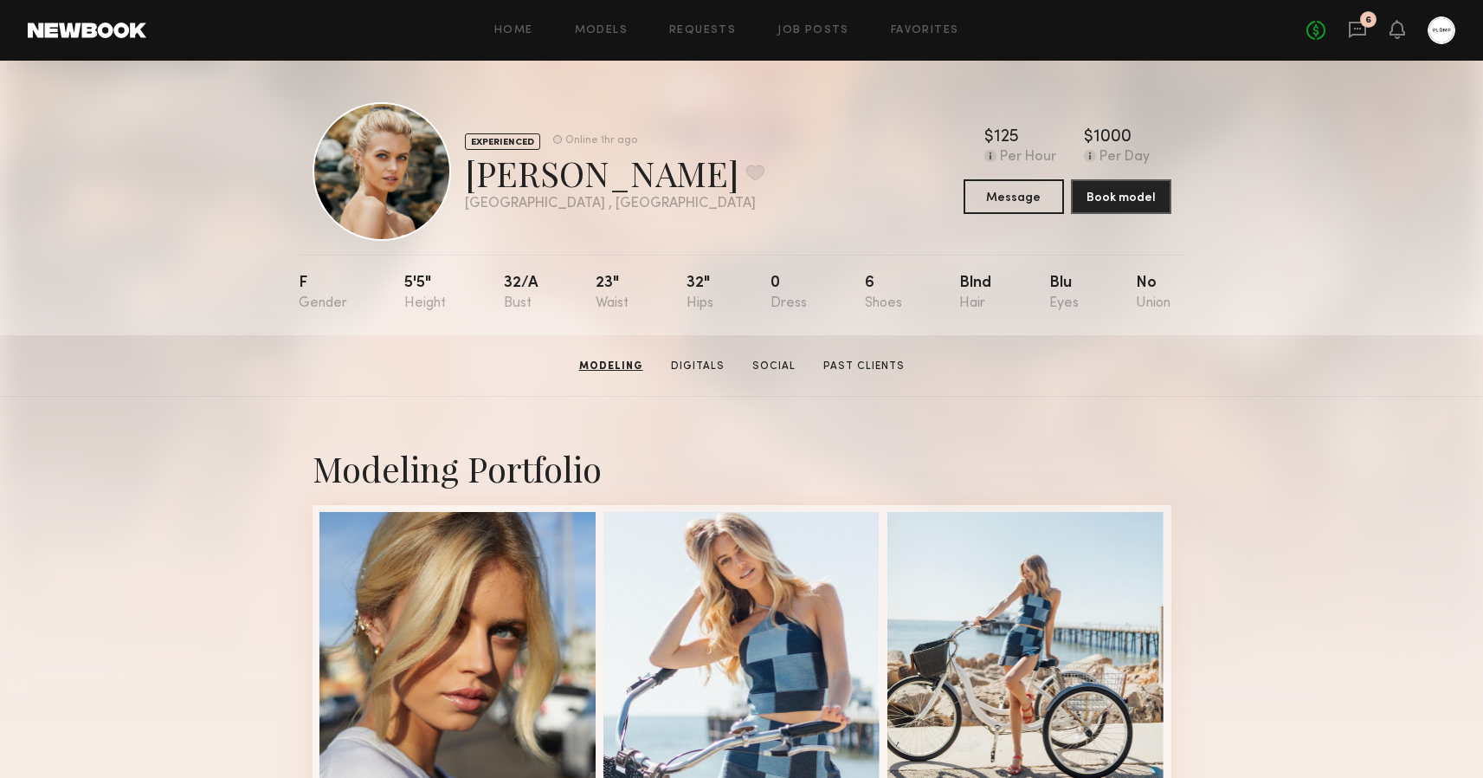
scroll to position [0, 0]
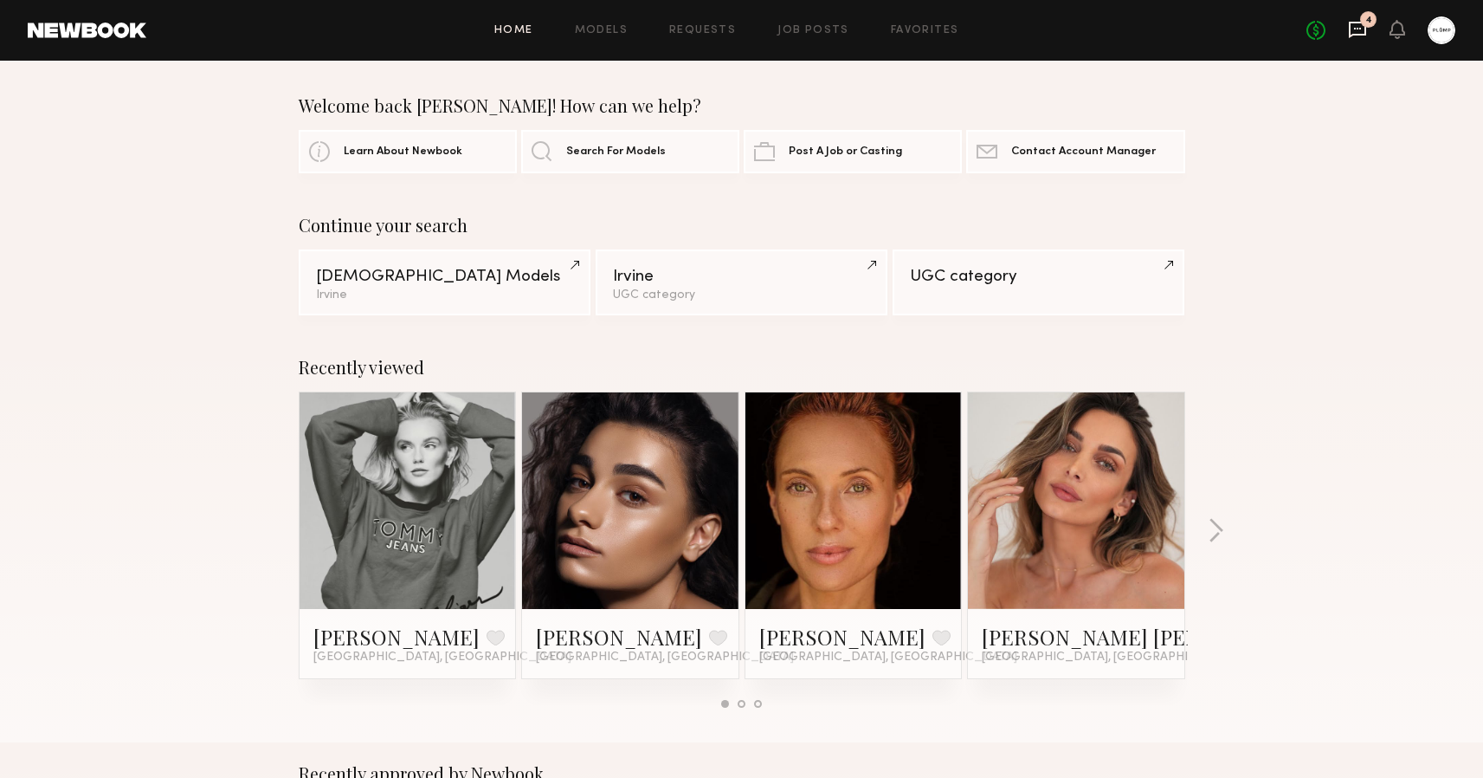
click at [1361, 38] on icon at bounding box center [1357, 29] width 19 height 19
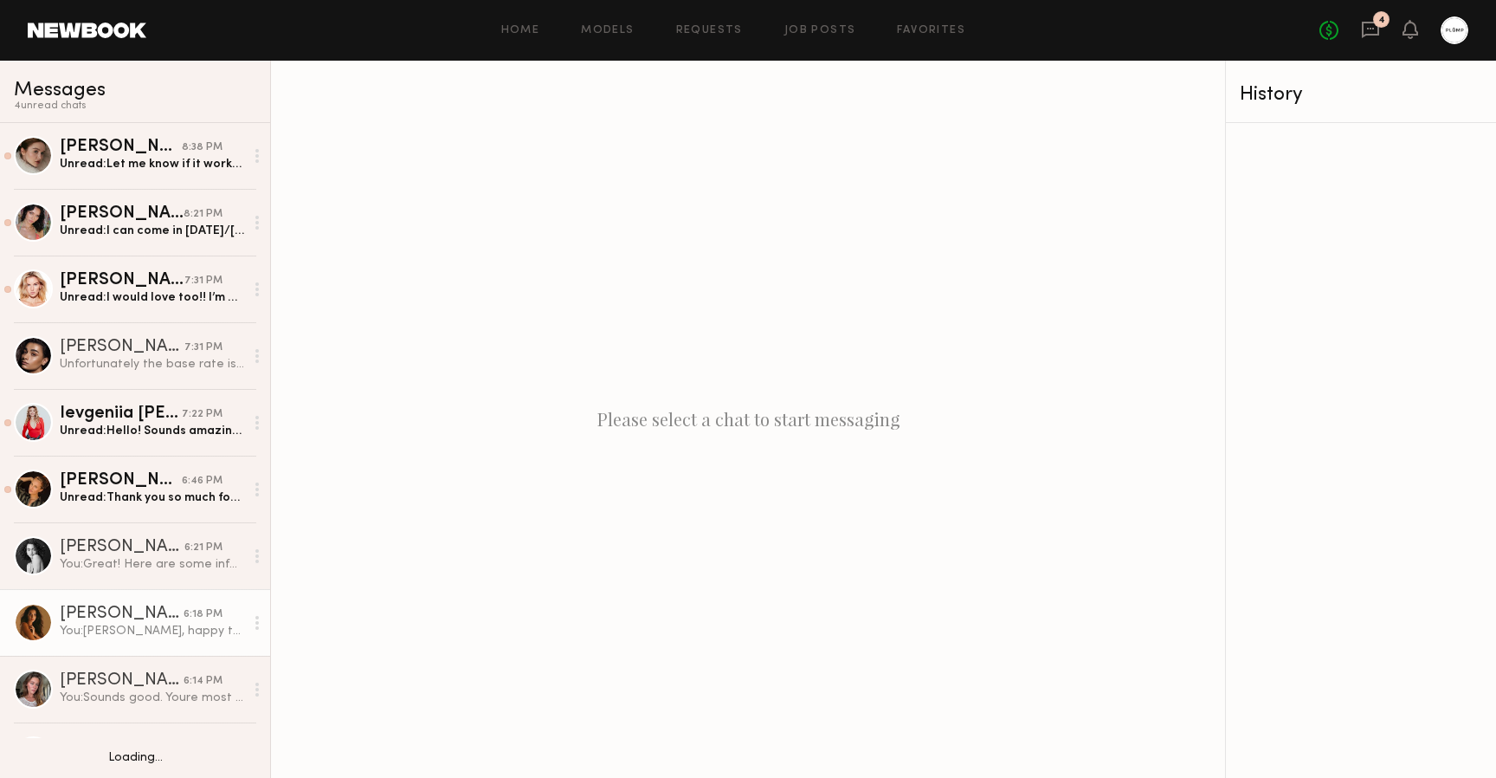
scroll to position [68, 0]
click at [121, 630] on div "You: Diane, happy to hear this will be helpful. Yo only need to come once. your…" at bounding box center [152, 630] width 184 height 16
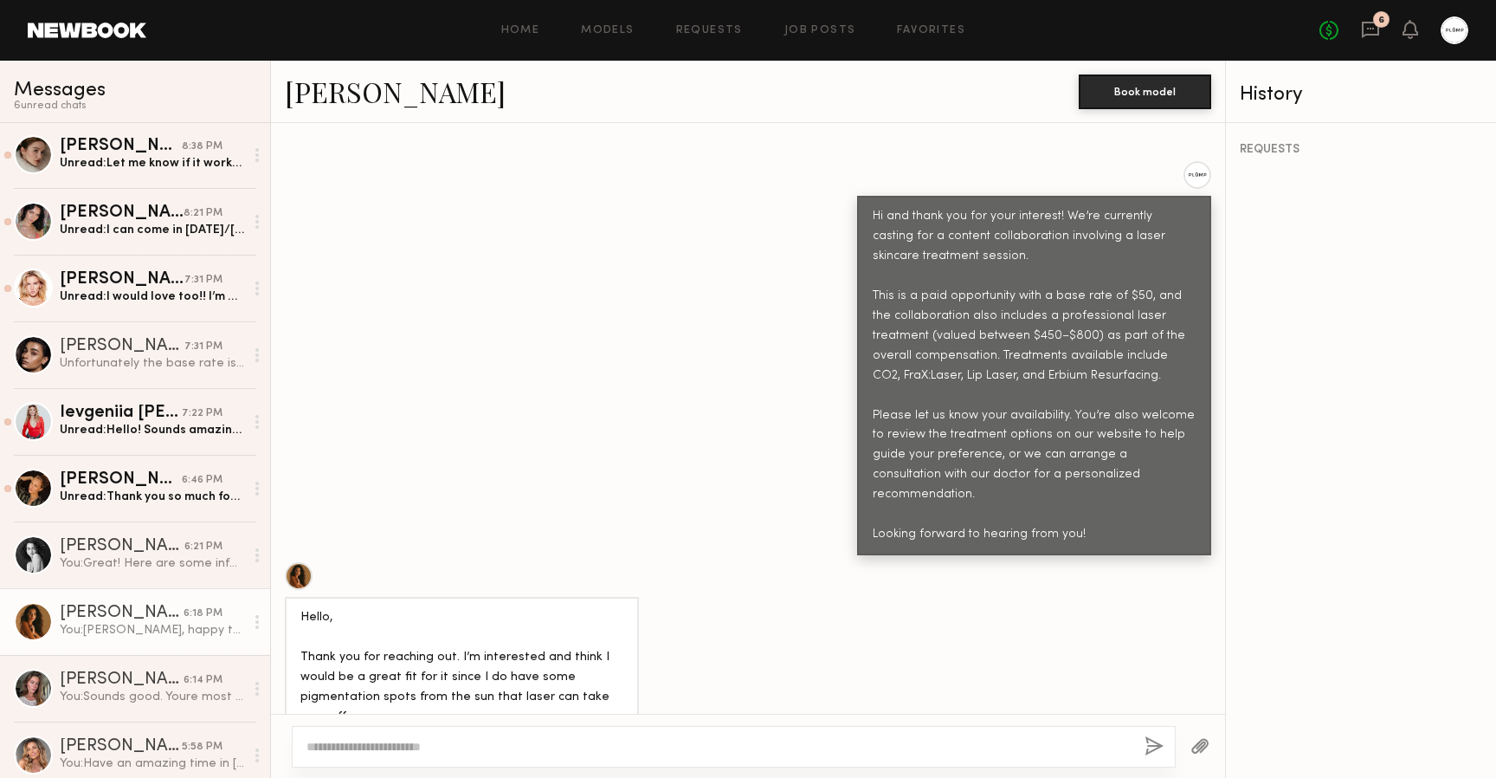
scroll to position [603, 0]
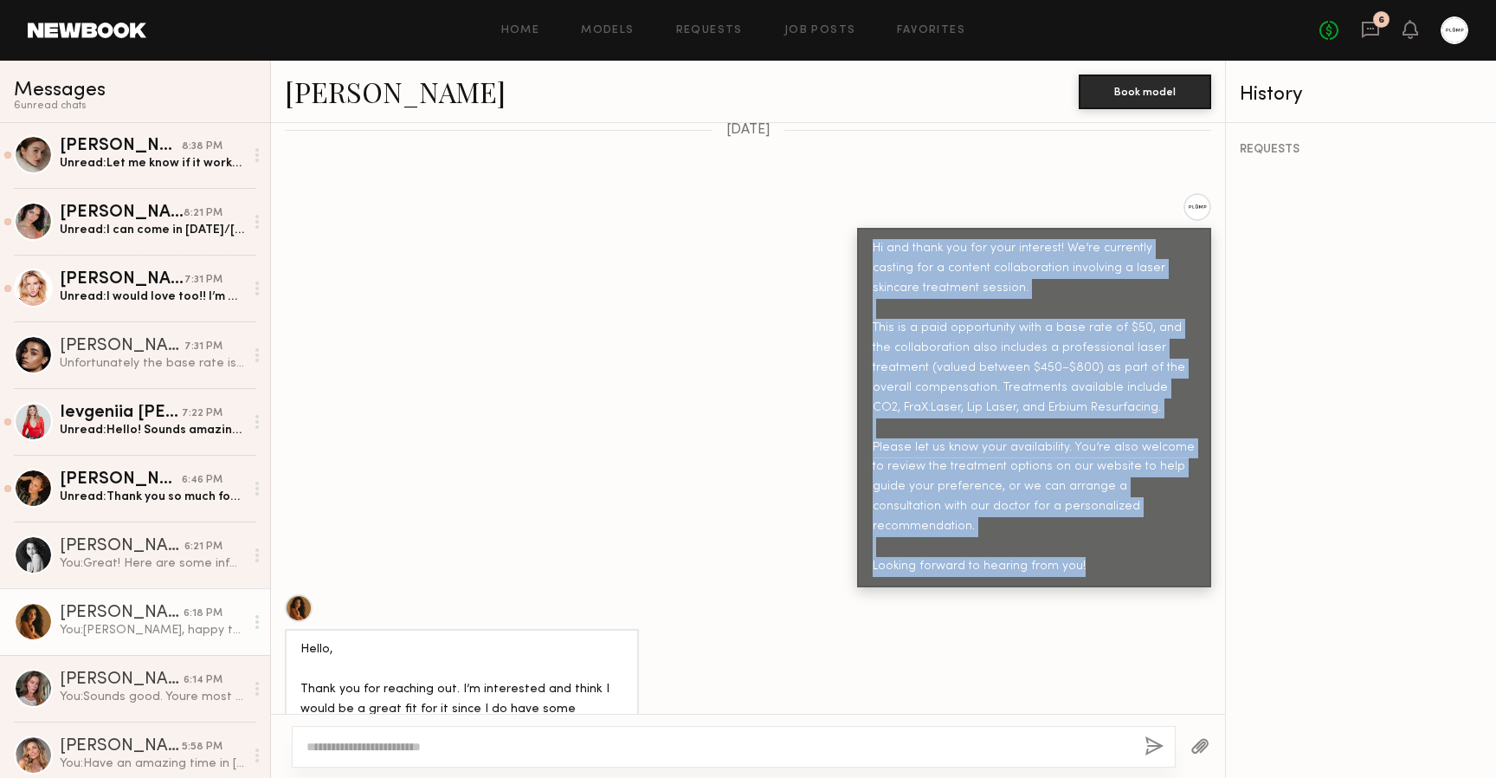
drag, startPoint x: 862, startPoint y: 207, endPoint x: 1068, endPoint y: 494, distance: 353.0
click at [1068, 494] on div "Hi and thank you for your interest! We’re currently casting for a content colla…" at bounding box center [1034, 408] width 323 height 338
copy div "Hi and thank you for your interest! We’re currently casting for a content colla…"
click at [736, 294] on div "Hi and thank you for your interest! We’re currently casting for a content colla…" at bounding box center [748, 390] width 954 height 394
drag, startPoint x: 862, startPoint y: 210, endPoint x: 1079, endPoint y: 491, distance: 355.6
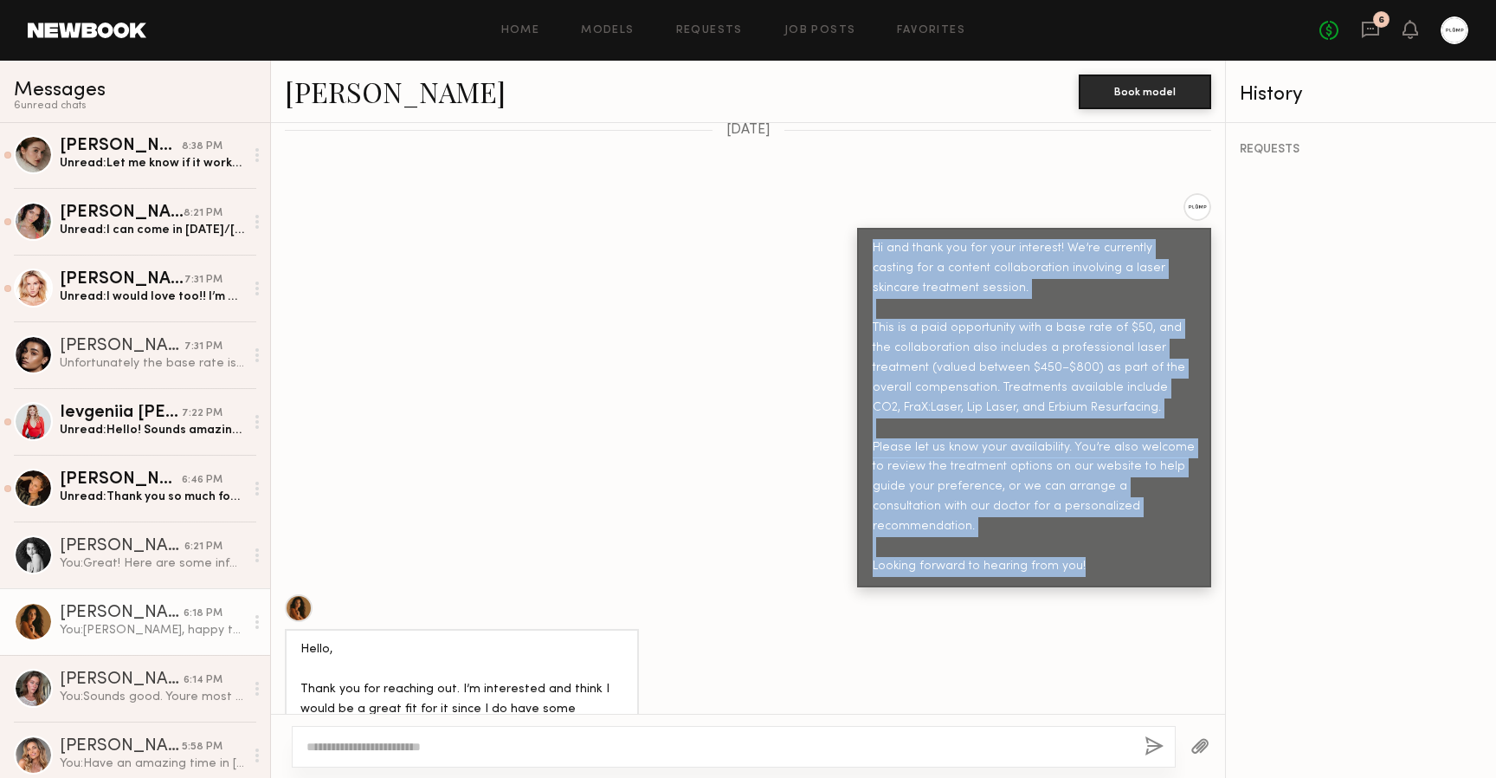
click at [1079, 491] on div "Hi and thank you for your interest! We’re currently casting for a content colla…" at bounding box center [1034, 408] width 323 height 338
copy div "Hi and thank you for your interest! We’re currently casting for a content colla…"
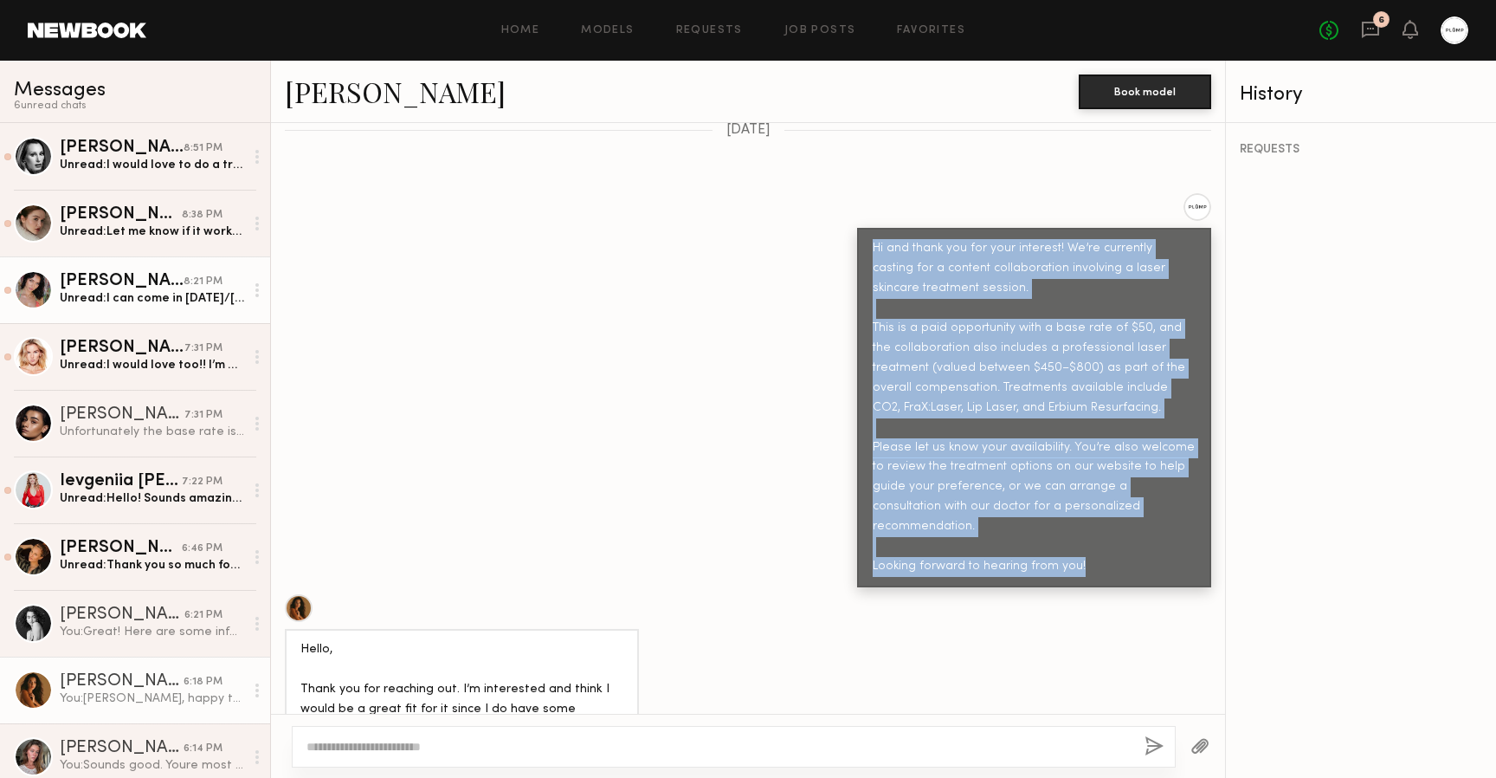
scroll to position [0, 0]
